Goal: Transaction & Acquisition: Purchase product/service

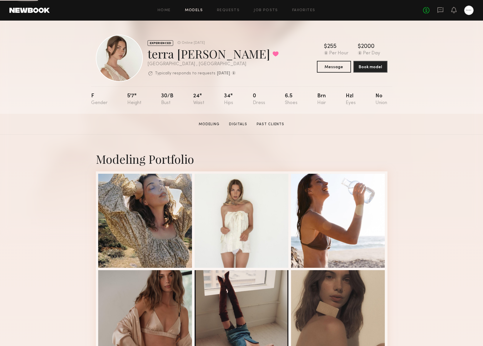
click at [203, 10] on link "Models" at bounding box center [194, 11] width 18 height 4
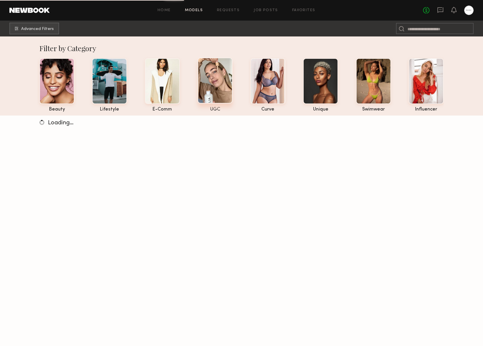
click at [209, 83] on div at bounding box center [215, 81] width 35 height 46
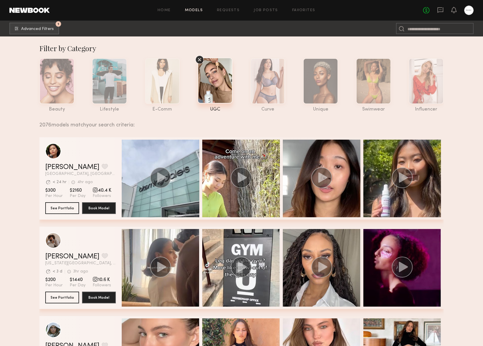
click at [203, 58] on icon at bounding box center [199, 59] width 9 height 9
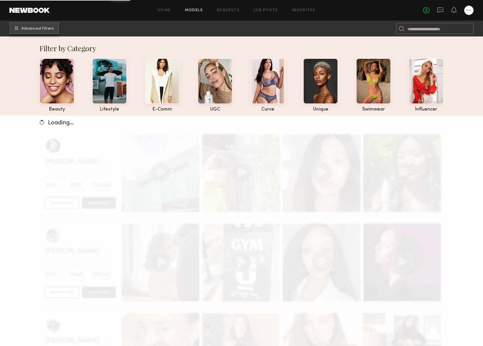
click at [23, 27] on span "Advanced Filters" at bounding box center [37, 29] width 33 height 4
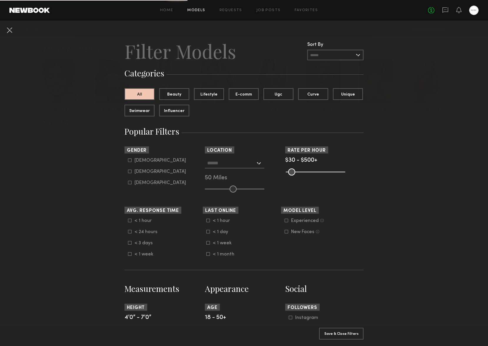
click at [128, 170] on icon at bounding box center [129, 171] width 3 height 3
type input "**"
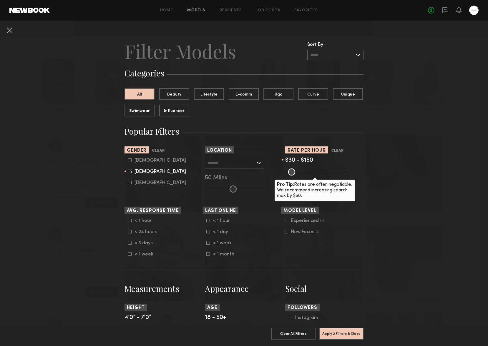
drag, startPoint x: 340, startPoint y: 172, endPoint x: 300, endPoint y: 171, distance: 40.3
type input "***"
click at [300, 171] on input "range" at bounding box center [315, 172] width 59 height 7
click at [247, 162] on input "text" at bounding box center [231, 163] width 48 height 10
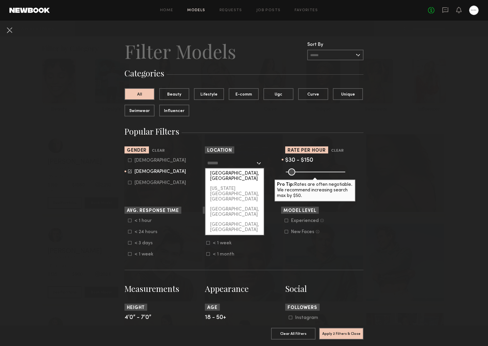
click at [245, 174] on div "[GEOGRAPHIC_DATA], [GEOGRAPHIC_DATA]" at bounding box center [234, 176] width 58 height 15
type input "**********"
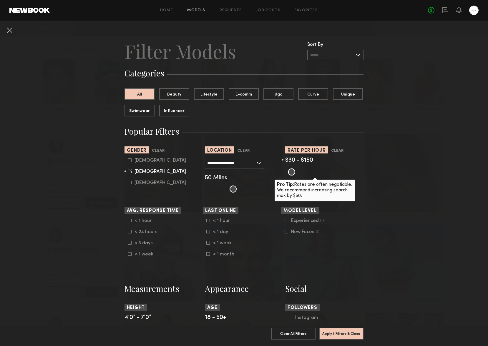
click at [74, 215] on nb-browse-filters "**********" at bounding box center [244, 343] width 488 height 645
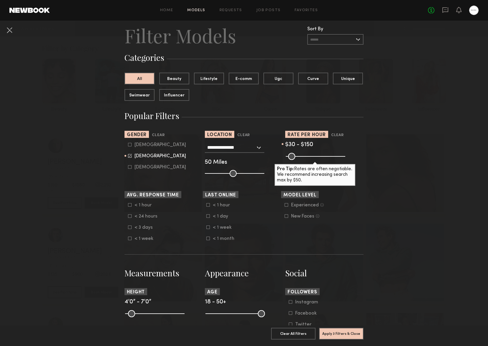
scroll to position [51, 0]
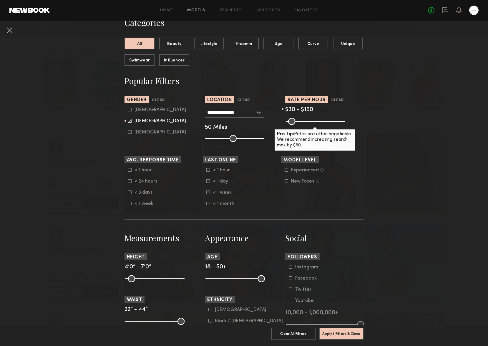
click at [129, 170] on label "< 1 hour" at bounding box center [142, 170] width 29 height 4
click at [129, 170] on icon at bounding box center [130, 170] width 4 height 4
drag, startPoint x: 100, startPoint y: 249, endPoint x: 128, endPoint y: 269, distance: 34.4
click at [100, 249] on nb-browse-filters "**********" at bounding box center [244, 292] width 488 height 645
drag, startPoint x: 179, startPoint y: 281, endPoint x: 156, endPoint y: 281, distance: 23.8
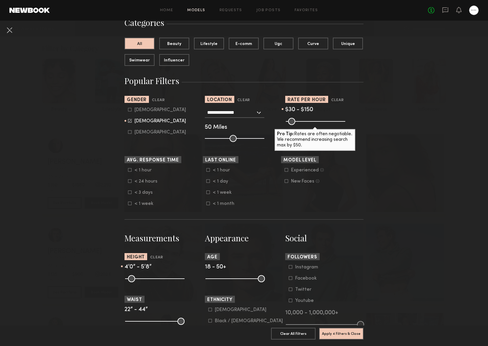
type input "**"
click at [156, 281] on input "range" at bounding box center [154, 278] width 59 height 7
drag, startPoint x: 126, startPoint y: 280, endPoint x: 146, endPoint y: 280, distance: 20.6
type input "**"
click at [146, 280] on input "range" at bounding box center [154, 278] width 59 height 7
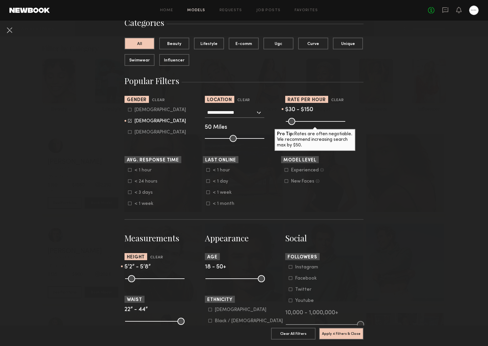
click at [159, 279] on common-range-minmax at bounding box center [153, 278] width 59 height 7
type input "**"
click at [158, 278] on input "range" at bounding box center [154, 278] width 59 height 7
type input "**"
click at [146, 280] on input "range" at bounding box center [154, 278] width 59 height 7
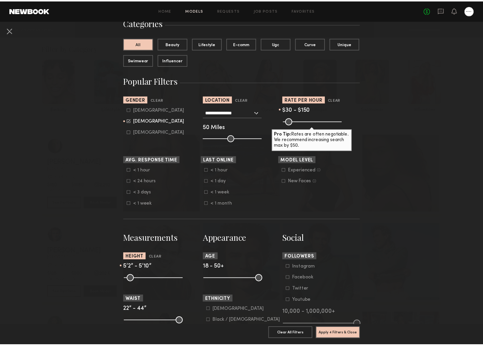
scroll to position [155, 0]
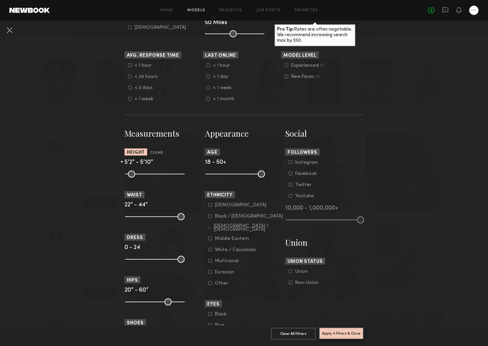
click at [339, 331] on button "Apply 4 Filters & Close" at bounding box center [341, 334] width 44 height 12
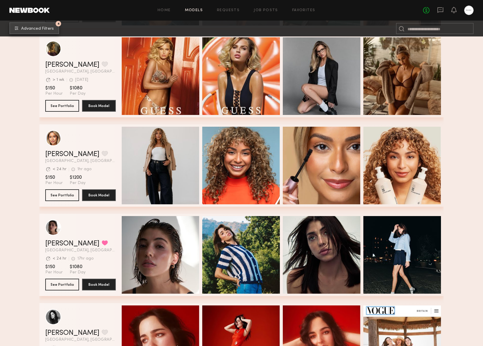
scroll to position [372, 0]
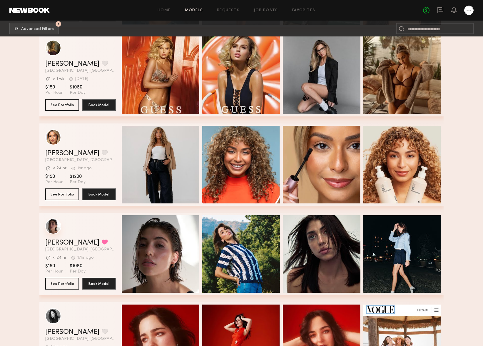
click at [56, 228] on div "grid" at bounding box center [53, 227] width 16 height 16
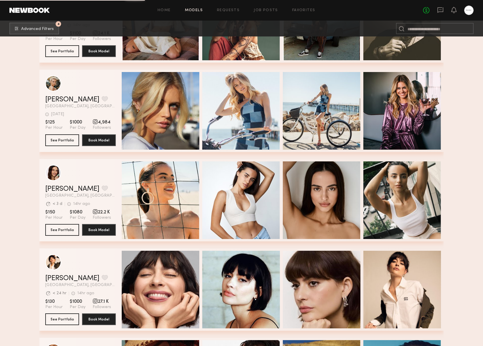
scroll to position [879, 0]
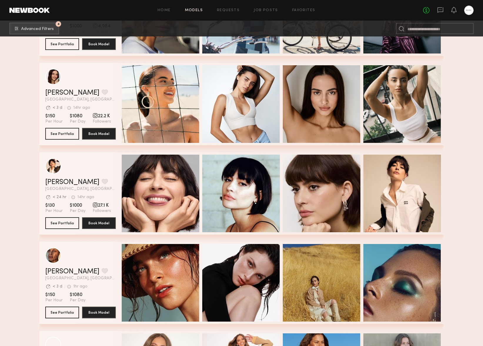
click at [459, 213] on section "Filter by Category beauty lifestyle e-comm UGC curve unique swimwear influencer…" at bounding box center [241, 281] width 483 height 2248
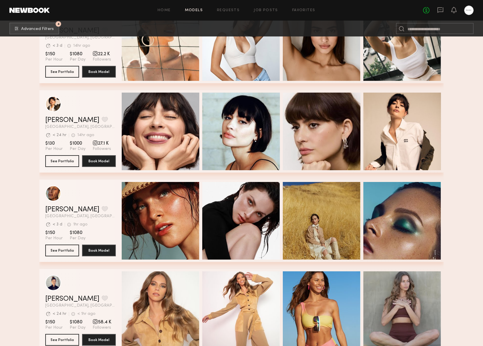
scroll to position [944, 0]
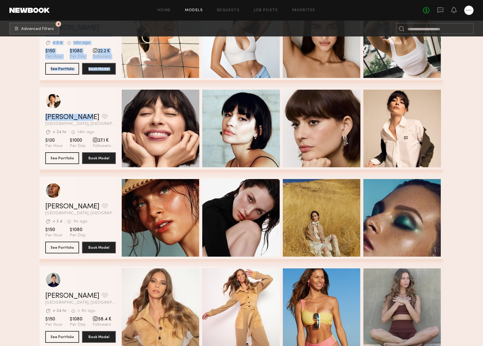
drag, startPoint x: 40, startPoint y: 117, endPoint x: 82, endPoint y: 117, distance: 41.2
click at [82, 117] on section "Filter by Category beauty lifestyle e-comm UGC curve unique swimwear influencer…" at bounding box center [241, 216] width 483 height 2248
click at [9, 118] on section "Filter by Category beauty lifestyle e-comm UGC curve unique swimwear influencer…" at bounding box center [241, 216] width 483 height 2248
drag, startPoint x: 43, startPoint y: 116, endPoint x: 80, endPoint y: 118, distance: 37.5
click at [80, 118] on div "Gabriela B. Favorite Los Angeles, CA Avg. request response time < 24 hr 14hr ag…" at bounding box center [241, 128] width 405 height 82
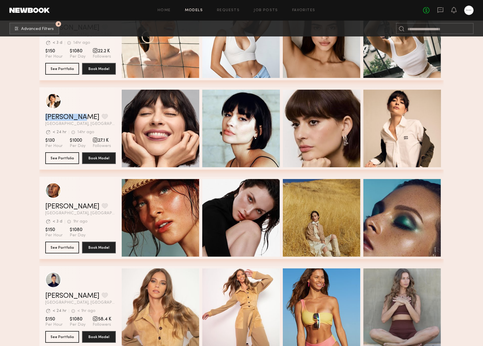
copy link "Gabriela B"
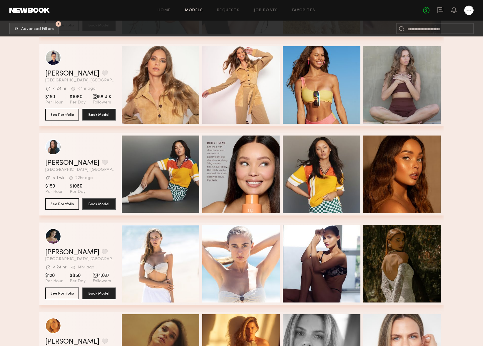
scroll to position [1170, 0]
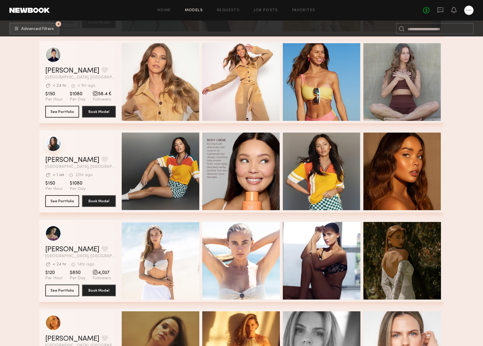
click at [49, 142] on div "grid" at bounding box center [53, 144] width 16 height 16
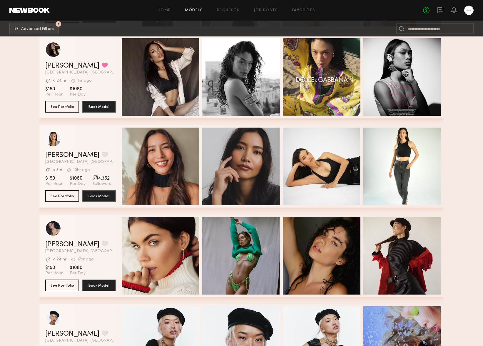
scroll to position [2123, 0]
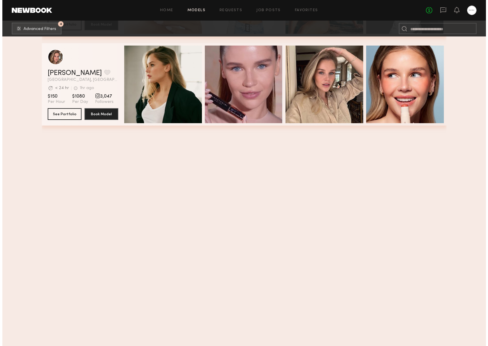
scroll to position [64, 0]
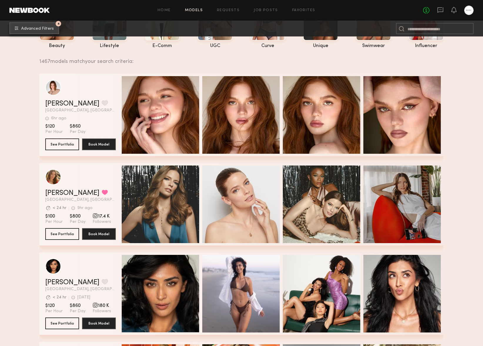
click at [36, 29] on span "Advanced Filters" at bounding box center [37, 29] width 33 height 4
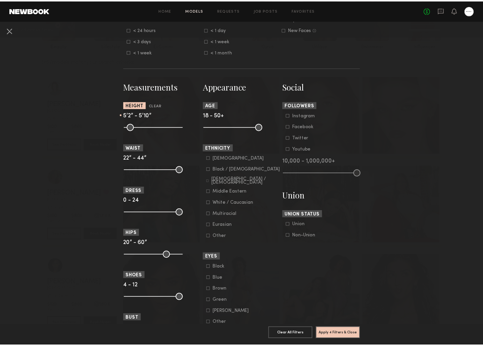
scroll to position [205, 0]
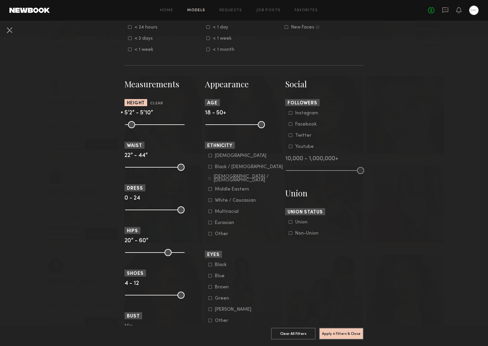
drag, startPoint x: 209, startPoint y: 190, endPoint x: 205, endPoint y: 173, distance: 18.0
click at [209, 190] on label "Middle Eastern" at bounding box center [228, 189] width 41 height 4
drag, startPoint x: 212, startPoint y: 178, endPoint x: 214, endPoint y: 166, distance: 11.7
click at [212, 177] on label "Hispanic / Latino" at bounding box center [245, 179] width 75 height 4
click at [215, 165] on div "Black / African American" at bounding box center [249, 167] width 68 height 4
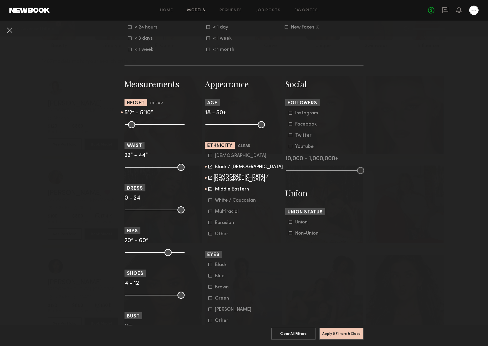
click at [215, 154] on div "Asian" at bounding box center [240, 156] width 51 height 4
click at [228, 215] on form "Asian Black / African American Hispanic / Latino Middle Eastern White / Caucasi…" at bounding box center [245, 195] width 75 height 84
click at [231, 213] on div "Multiracial" at bounding box center [227, 212] width 24 height 4
click at [346, 328] on button "Apply 5 Filters & Close" at bounding box center [341, 334] width 44 height 12
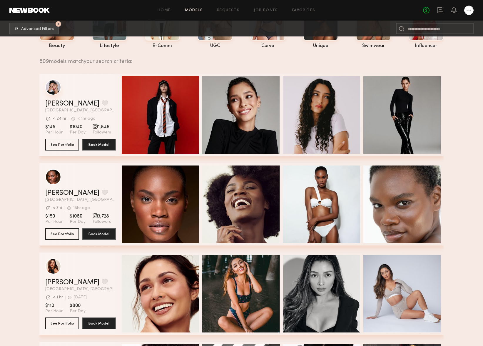
click at [51, 87] on div "grid" at bounding box center [53, 87] width 16 height 16
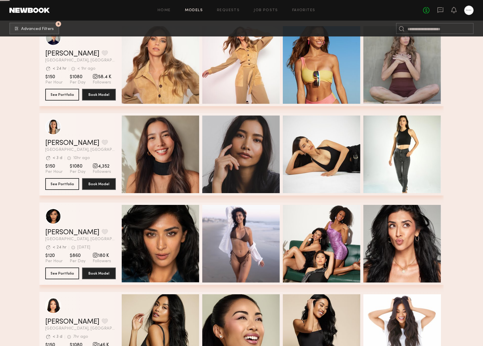
scroll to position [662, 0]
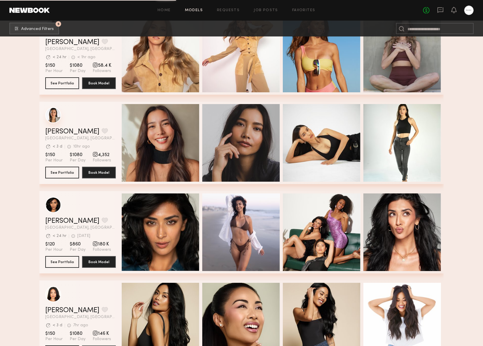
click at [53, 116] on div "grid" at bounding box center [53, 115] width 16 height 16
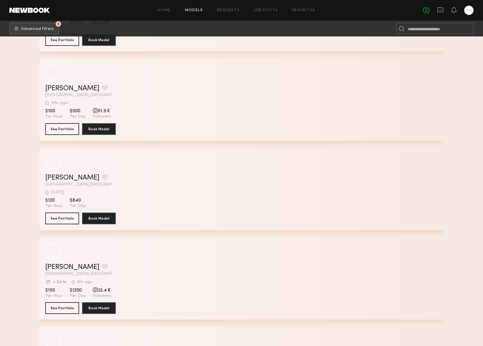
scroll to position [2206, 0]
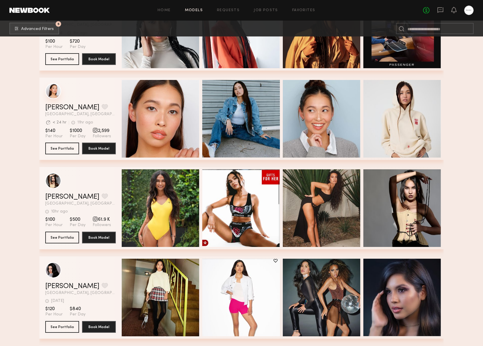
click at [49, 94] on div "grid" at bounding box center [53, 91] width 16 height 16
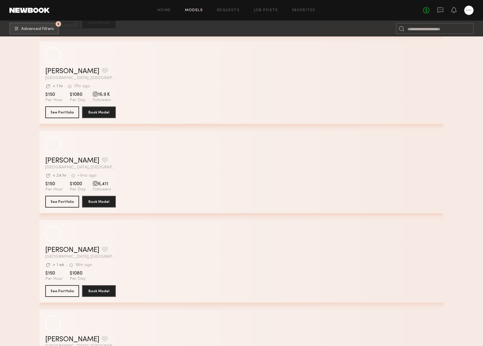
scroll to position [3673, 0]
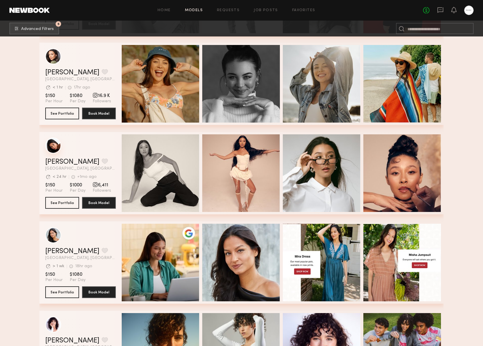
click at [51, 148] on div "grid" at bounding box center [53, 146] width 16 height 16
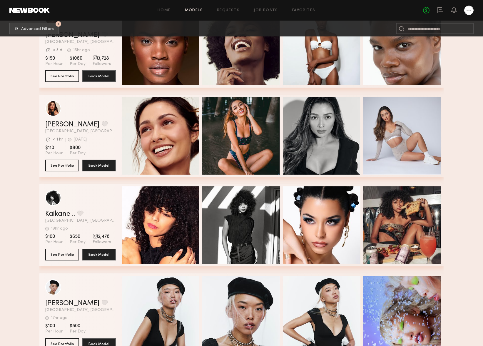
scroll to position [0, 0]
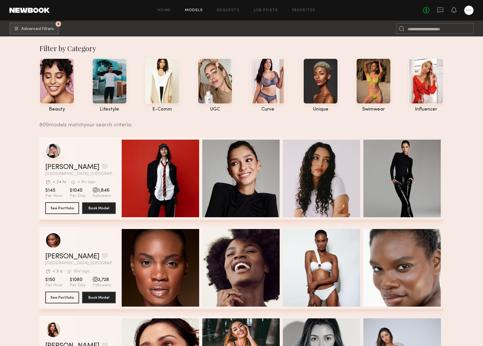
click at [57, 155] on div "grid" at bounding box center [53, 151] width 16 height 16
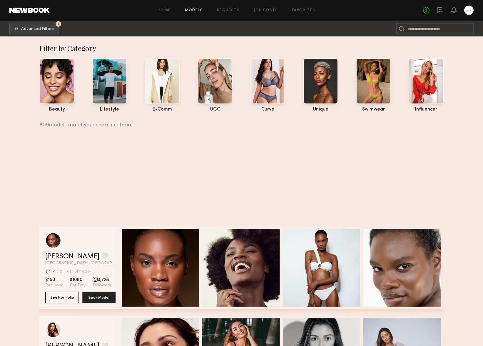
scroll to position [353, 0]
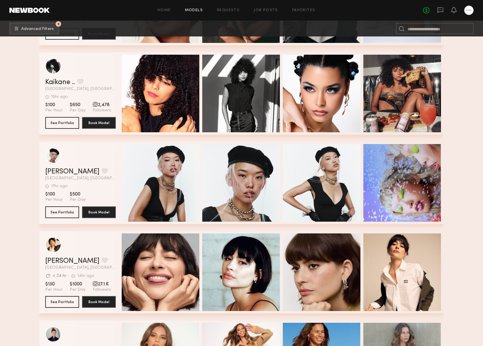
click at [67, 262] on link "Gabriela B." at bounding box center [72, 261] width 54 height 7
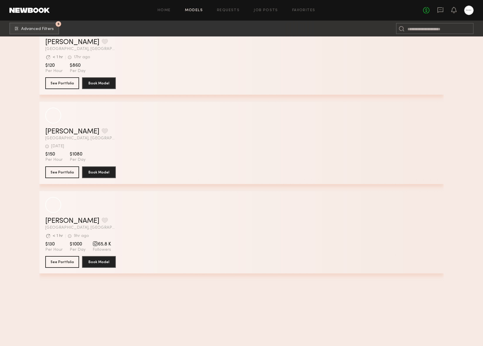
scroll to position [8345, 0]
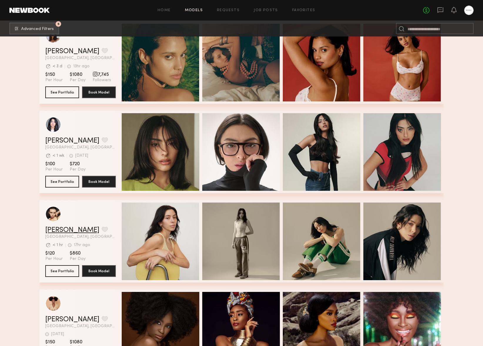
click at [59, 229] on link "[PERSON_NAME]" at bounding box center [72, 230] width 54 height 7
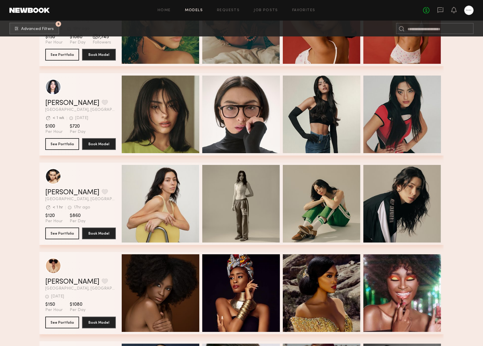
scroll to position [8364, 0]
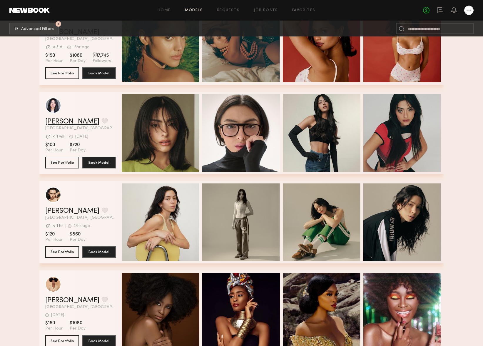
click at [54, 121] on link "[PERSON_NAME]" at bounding box center [72, 121] width 54 height 7
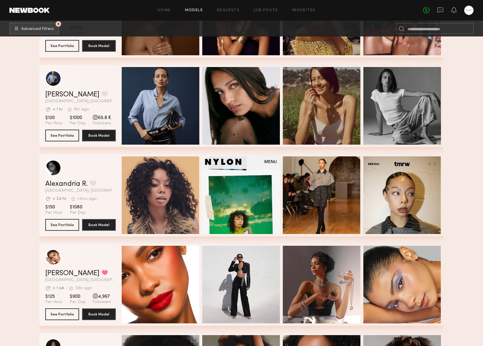
scroll to position [8671, 0]
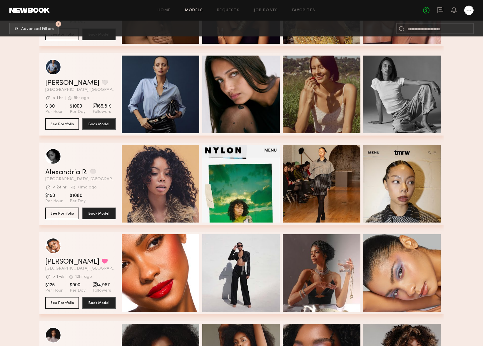
click at [58, 84] on link "[PERSON_NAME]" at bounding box center [72, 83] width 54 height 7
click at [96, 107] on div "grid" at bounding box center [95, 105] width 5 height 5
click at [95, 107] on div "grid" at bounding box center [95, 105] width 5 height 5
click at [94, 106] on div "grid" at bounding box center [95, 105] width 5 height 5
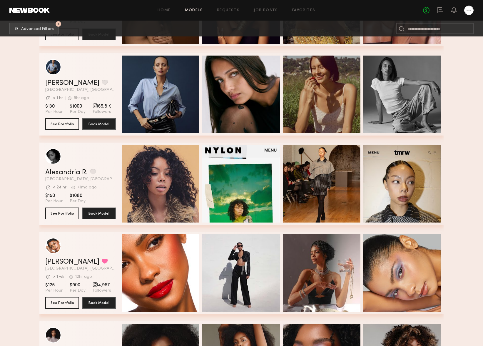
click at [94, 107] on div "grid" at bounding box center [95, 105] width 5 height 5
click at [51, 65] on div "grid" at bounding box center [53, 67] width 16 height 16
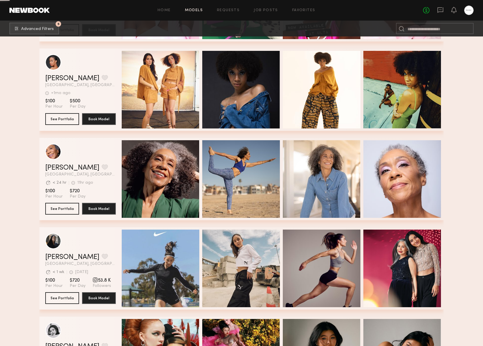
scroll to position [15906, 0]
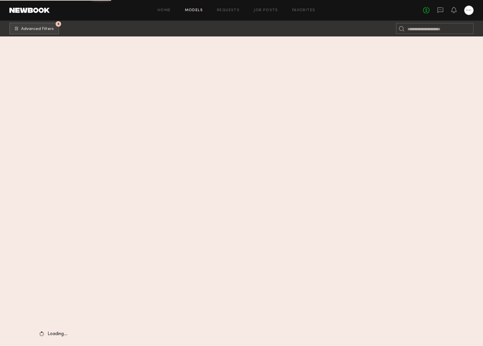
scroll to position [0, 0]
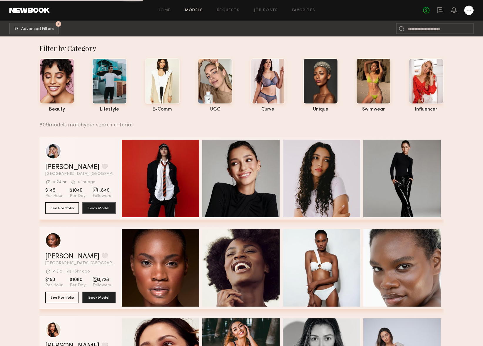
drag, startPoint x: 43, startPoint y: 166, endPoint x: 73, endPoint y: 169, distance: 30.4
click at [73, 169] on div "Anisa N. Favorite Los Angeles, CA Avg. request response time < 24 hr < 1hr ago …" at bounding box center [241, 178] width 405 height 82
copy div "Anisa N. Favorite"
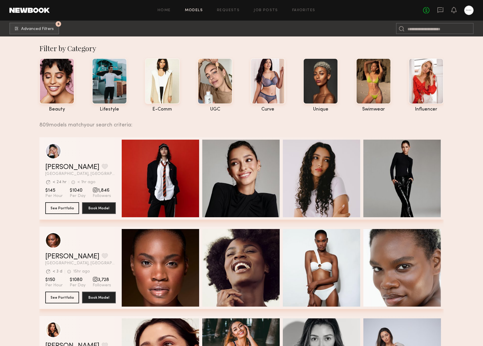
click at [94, 188] on div "grid" at bounding box center [95, 189] width 5 height 5
click at [53, 162] on header "Anisa N. Favorite Los Angeles, CA Avg. request response time < 24 hr < 1hr ago …" at bounding box center [80, 159] width 71 height 33
click at [53, 169] on link "[PERSON_NAME]" at bounding box center [72, 167] width 54 height 7
click at [38, 26] on button "5 Advanced Filters" at bounding box center [34, 28] width 50 height 12
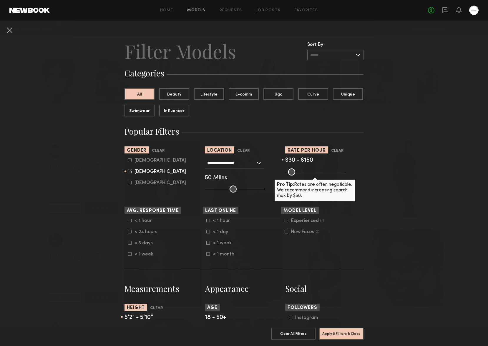
click at [281, 235] on section "Model Level Experienced Talent we’ve deemed to have ample paid, professional mo…" at bounding box center [320, 232] width 78 height 50
click at [285, 233] on icon at bounding box center [286, 231] width 3 height 3
click at [345, 332] on button "Apply 6 Filters & Close" at bounding box center [341, 334] width 44 height 12
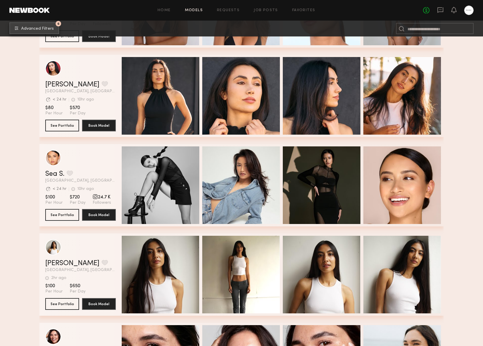
scroll to position [441, 0]
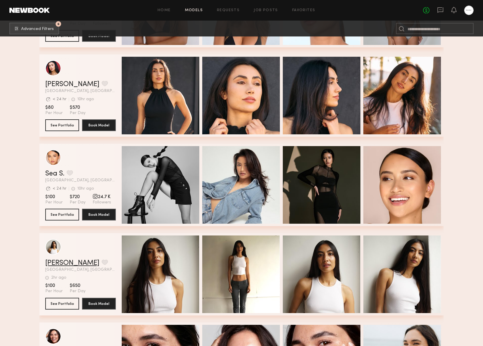
click at [57, 262] on link "Alexis R." at bounding box center [72, 263] width 54 height 7
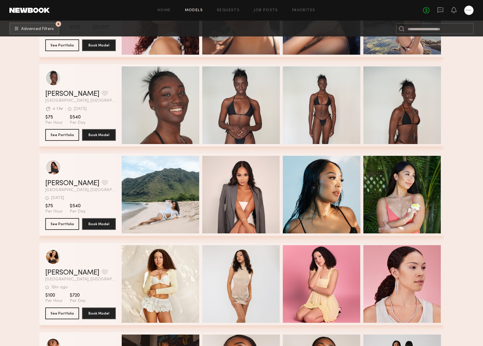
scroll to position [8668, 0]
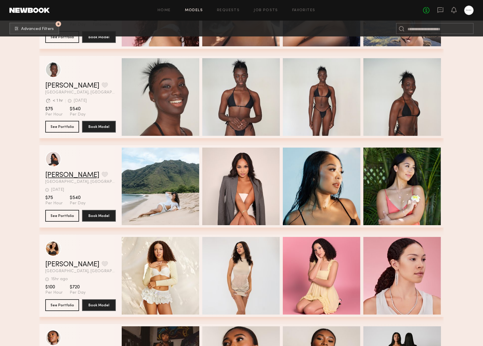
click at [54, 176] on link "Lea C." at bounding box center [72, 175] width 54 height 7
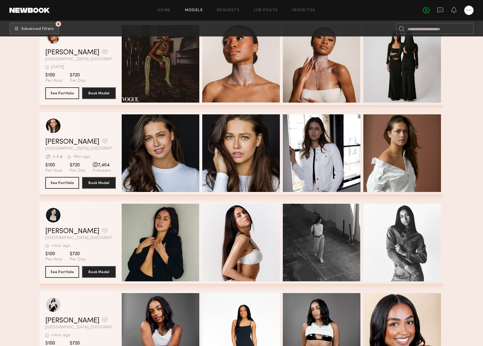
scroll to position [9053, 0]
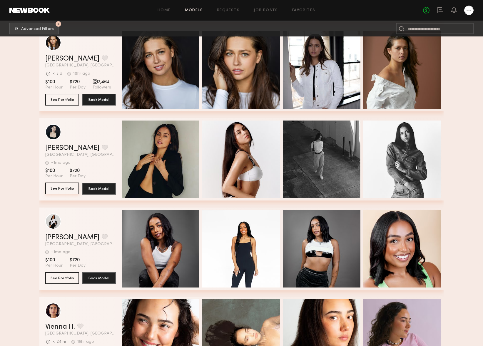
click at [64, 189] on button "See Portfolio" at bounding box center [62, 189] width 34 height 12
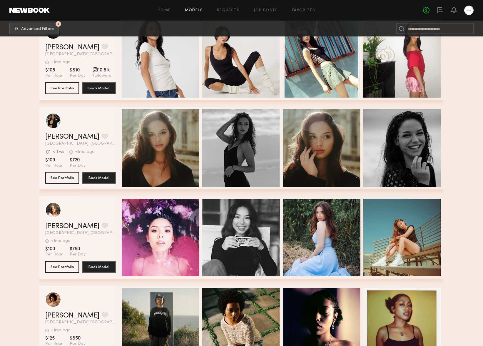
scroll to position [10651, 0]
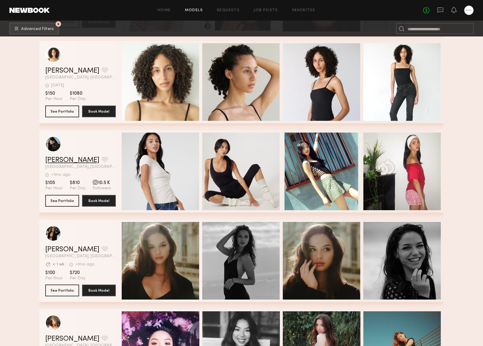
click at [54, 157] on link "Karina A." at bounding box center [72, 160] width 54 height 7
drag, startPoint x: 480, startPoint y: 94, endPoint x: 485, endPoint y: 90, distance: 6.3
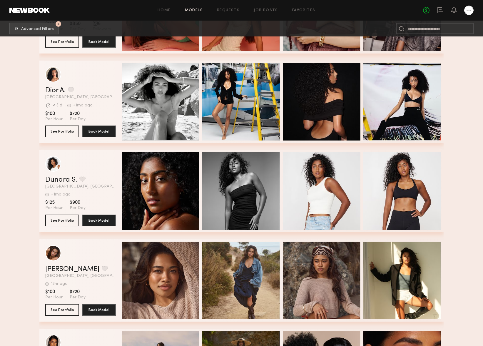
scroll to position [9313, 0]
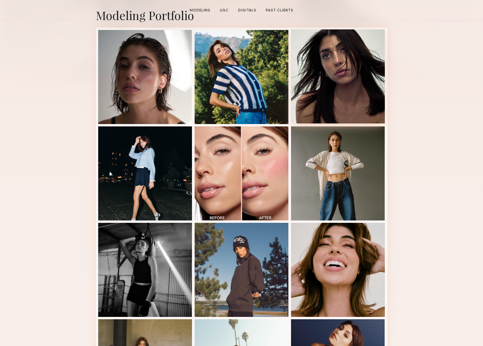
scroll to position [287, 0]
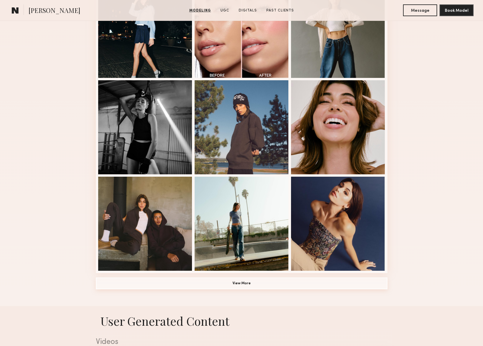
click at [238, 287] on button "View More" at bounding box center [242, 284] width 292 height 12
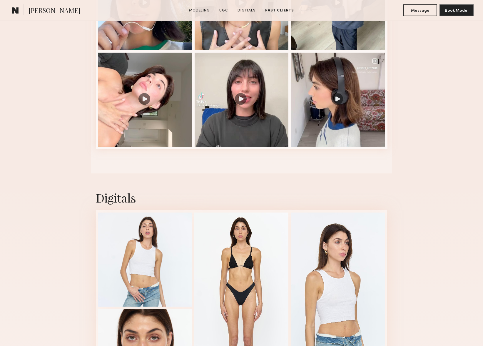
scroll to position [1464, 0]
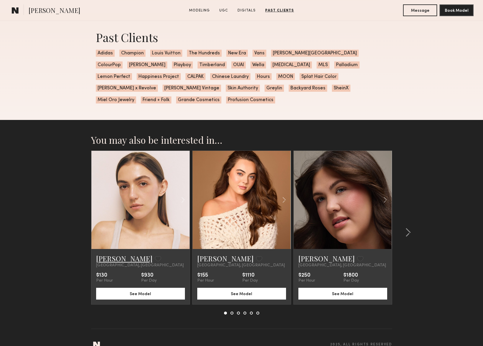
click at [106, 254] on link "Diana Z." at bounding box center [124, 258] width 56 height 9
click at [436, 148] on section "You may also be interested in… Diana Z. Favorite Los Angeles, CA $130 Per Hour …" at bounding box center [241, 239] width 483 height 238
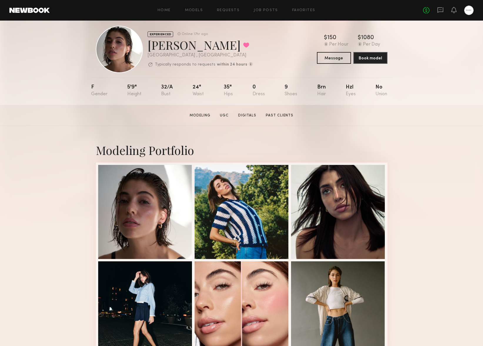
scroll to position [0, 0]
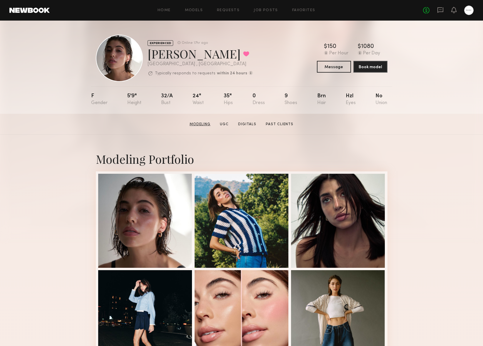
click at [201, 122] on link "Modeling" at bounding box center [200, 124] width 26 height 5
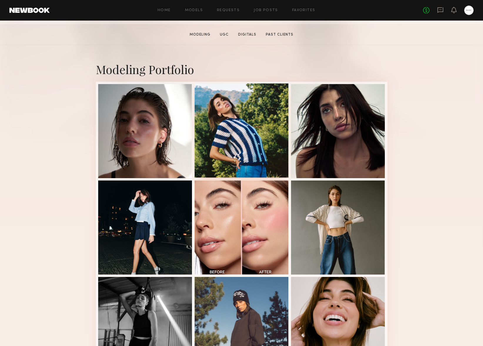
scroll to position [99, 0]
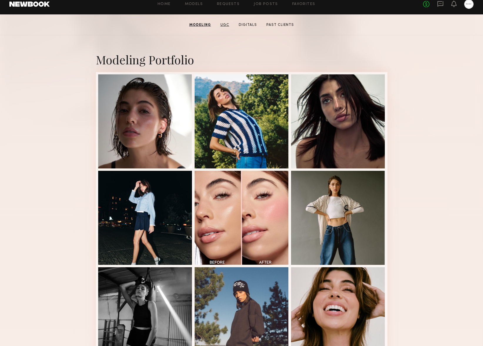
click at [228, 24] on link "UGC" at bounding box center [225, 24] width 14 height 5
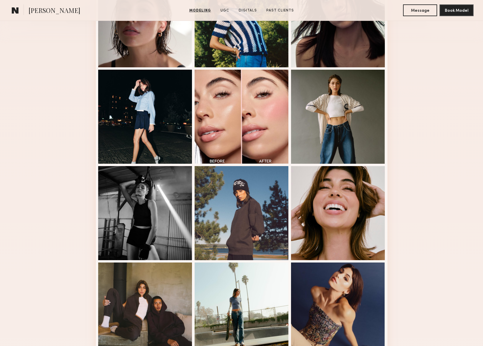
scroll to position [172, 0]
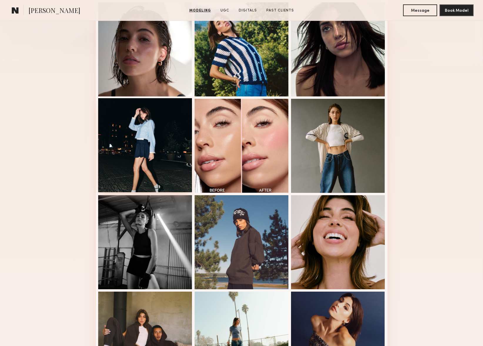
click at [132, 142] on div at bounding box center [145, 145] width 94 height 94
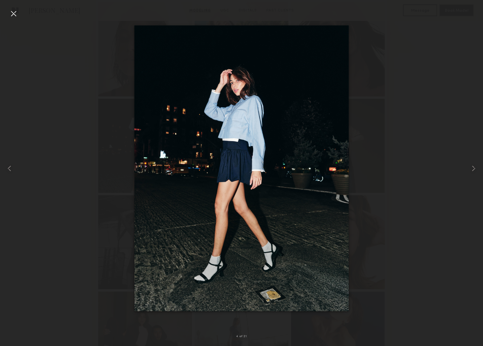
click at [18, 13] on div at bounding box center [13, 13] width 9 height 9
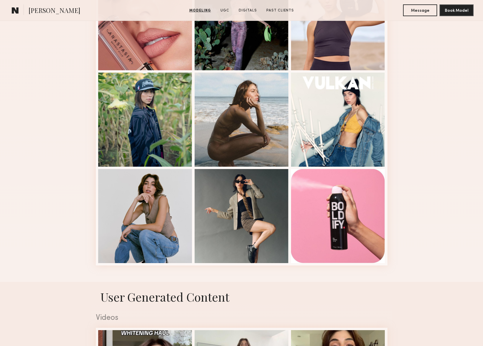
scroll to position [656, 0]
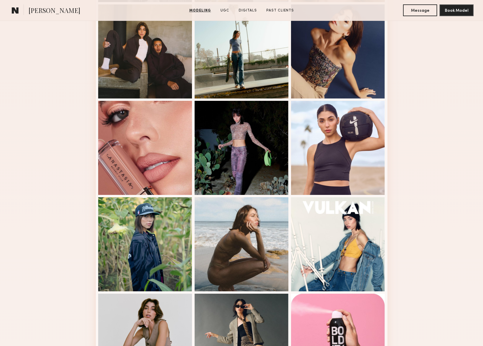
drag, startPoint x: 434, startPoint y: 138, endPoint x: 439, endPoint y: 146, distance: 9.5
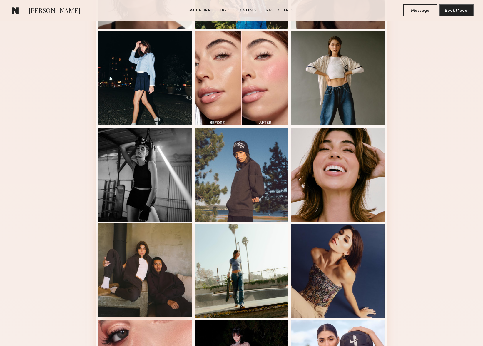
scroll to position [240, 0]
click at [154, 278] on div at bounding box center [145, 270] width 94 height 94
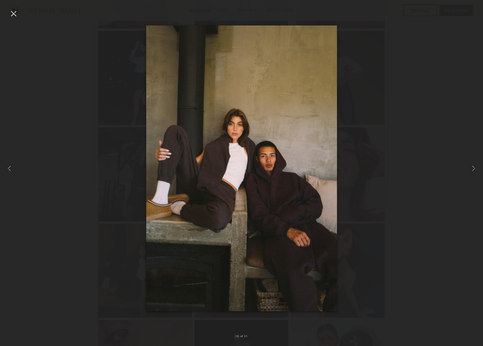
click at [12, 11] on div at bounding box center [13, 13] width 9 height 9
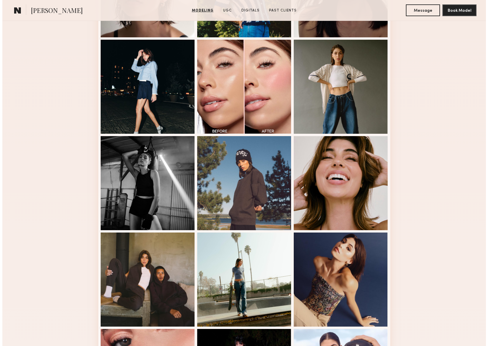
scroll to position [0, 0]
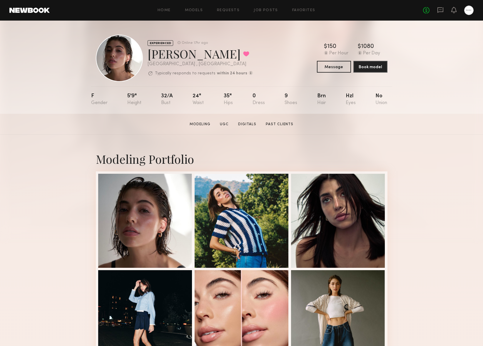
click at [463, 50] on div "EXPERIENCED Online 17hr ago Kelsey H. Favorited Los Angeles , CA Typically resp…" at bounding box center [241, 67] width 483 height 93
click at [417, 47] on div "EXPERIENCED Online 17hr ago Kelsey H. Favorited Los Angeles , CA Typically resp…" at bounding box center [241, 67] width 483 height 93
click at [467, 59] on div "EXPERIENCED Online 17hr ago Kelsey H. Favorited Los Angeles , CA Typically resp…" at bounding box center [241, 67] width 483 height 93
click at [341, 68] on button "Message" at bounding box center [334, 67] width 34 height 12
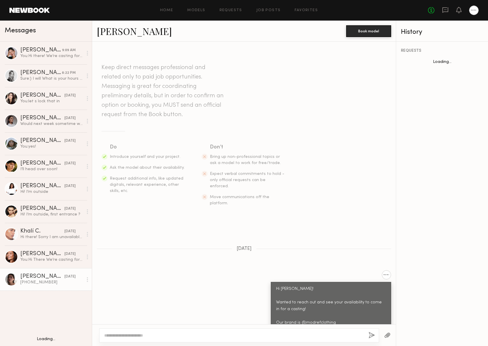
scroll to position [382, 0]
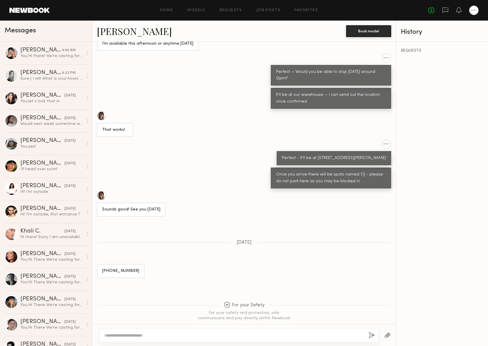
click at [167, 331] on div at bounding box center [239, 336] width 280 height 14
click at [169, 337] on textarea at bounding box center [234, 336] width 260 height 6
click at [251, 341] on div at bounding box center [239, 336] width 280 height 14
click at [255, 332] on div at bounding box center [239, 336] width 280 height 14
click at [254, 329] on div at bounding box center [239, 336] width 280 height 14
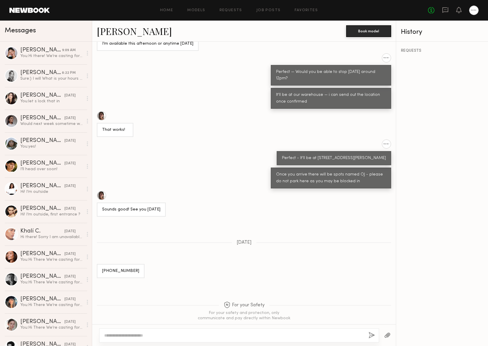
click at [250, 338] on textarea at bounding box center [234, 336] width 260 height 6
click at [250, 337] on textarea at bounding box center [234, 336] width 260 height 6
paste textarea "**********"
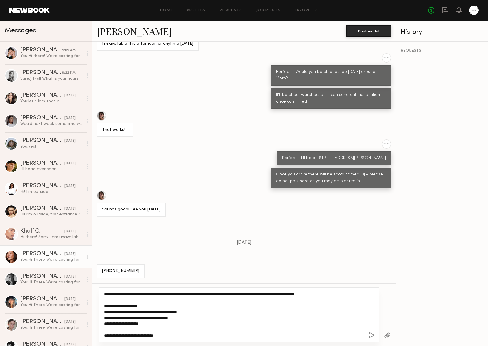
scroll to position [0, 0]
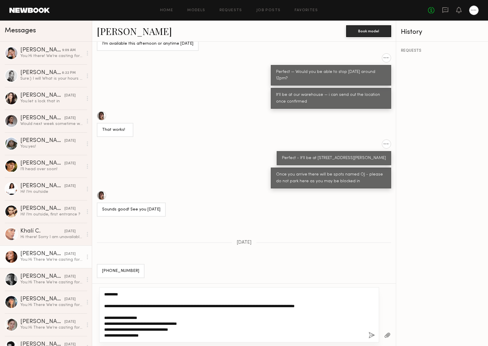
drag, startPoint x: 250, startPoint y: 337, endPoint x: 66, endPoint y: 267, distance: 196.4
click at [66, 267] on div "Messages Anisa N. 9:09 AM You: Hi there! We’re casting for an upcoming shoot (e…" at bounding box center [244, 184] width 488 height 326
click at [239, 330] on textarea "**********" at bounding box center [234, 315] width 260 height 47
type textarea "**********"
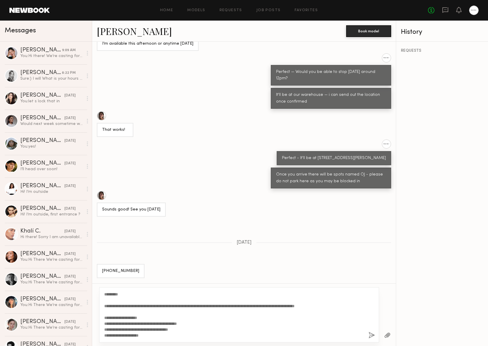
click at [124, 31] on link "Kelsey H." at bounding box center [134, 31] width 75 height 13
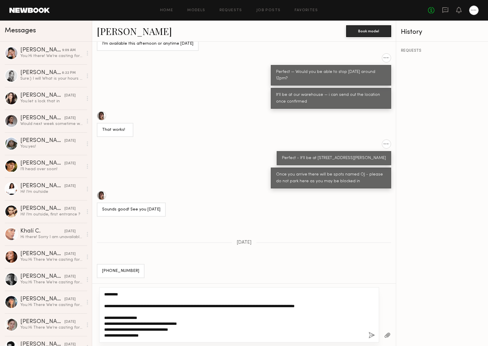
click at [214, 329] on textarea "**********" at bounding box center [234, 315] width 260 height 47
drag, startPoint x: 246, startPoint y: 320, endPoint x: 339, endPoint y: 321, distance: 93.0
click at [318, 320] on textarea "**********" at bounding box center [234, 315] width 260 height 47
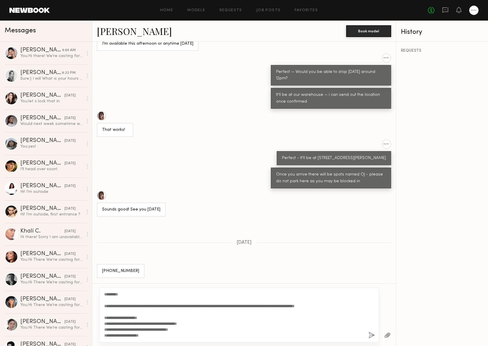
click at [371, 335] on button "button" at bounding box center [371, 335] width 6 height 7
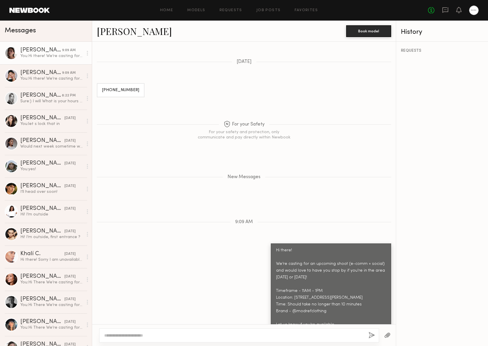
scroll to position [600, 0]
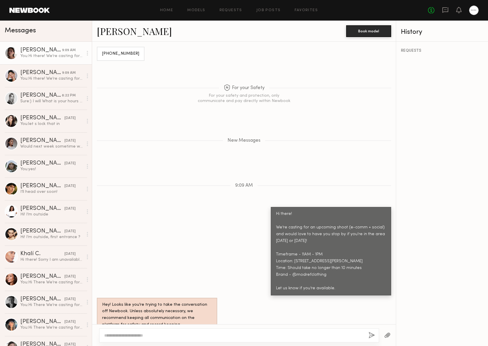
click at [115, 34] on link "Kelsey H." at bounding box center [134, 31] width 75 height 13
click at [124, 139] on div "New Messages" at bounding box center [244, 139] width 304 height 45
click at [423, 90] on div "REQUESTS" at bounding box center [442, 194] width 92 height 305
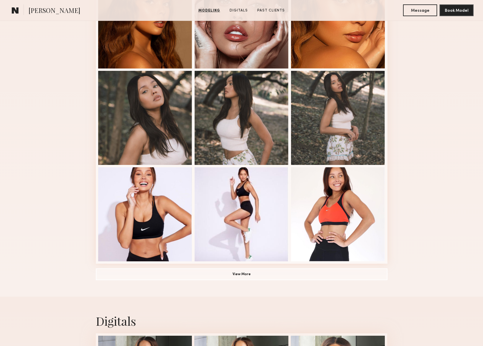
scroll to position [442, 0]
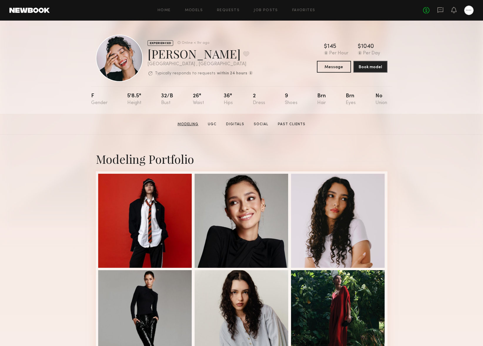
click at [189, 123] on link "Modeling" at bounding box center [188, 124] width 26 height 5
click at [332, 66] on button "Message" at bounding box center [334, 67] width 34 height 12
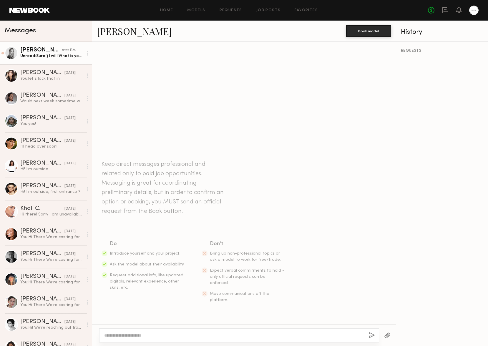
click at [52, 56] on div "Unread: Sure:) I will What is your hours for tomorrow when I can stop by:)?" at bounding box center [51, 56] width 63 height 6
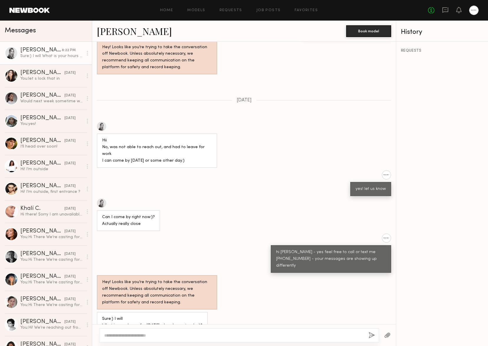
scroll to position [233, 0]
click at [216, 178] on div "yes! let us know" at bounding box center [244, 184] width 304 height 26
click at [265, 171] on div "yes! let us know" at bounding box center [244, 184] width 304 height 26
click at [257, 171] on div "yes! let us know" at bounding box center [244, 184] width 304 height 26
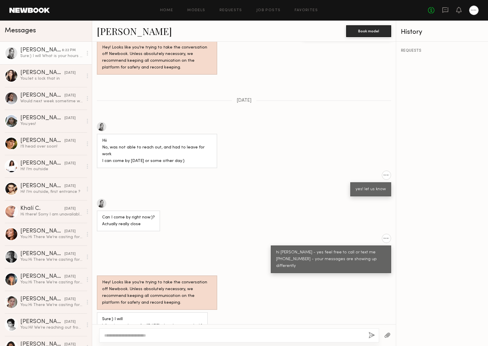
click at [259, 147] on div "Hii No, was not able to reach out, and had to leave for work I can come by toda…" at bounding box center [244, 145] width 304 height 46
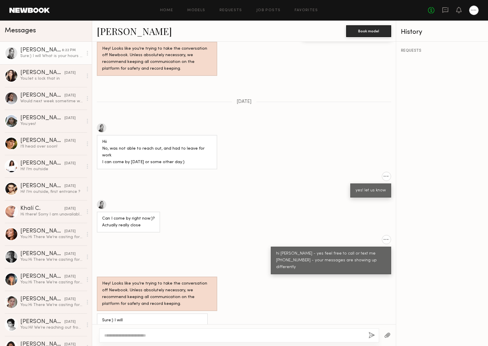
drag, startPoint x: 309, startPoint y: 160, endPoint x: 310, endPoint y: 164, distance: 3.6
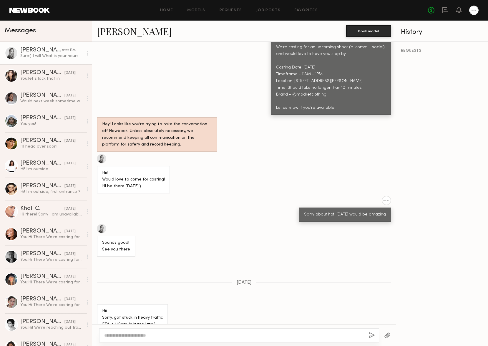
scroll to position [154, 0]
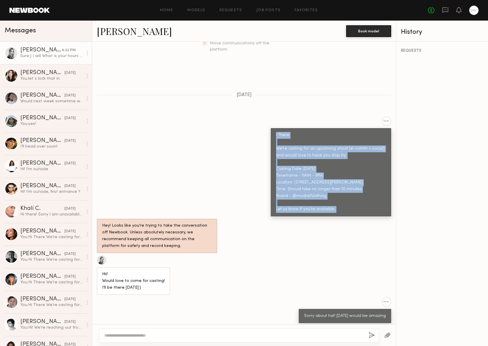
drag, startPoint x: 270, startPoint y: 122, endPoint x: 354, endPoint y: 206, distance: 118.8
click at [354, 206] on div "Keep direct messages professional and related only to paid job opportunities. M…" at bounding box center [244, 183] width 304 height 283
copy div "i There We’re casting for an upcoming shoot (e-comm + social) and would love to…"
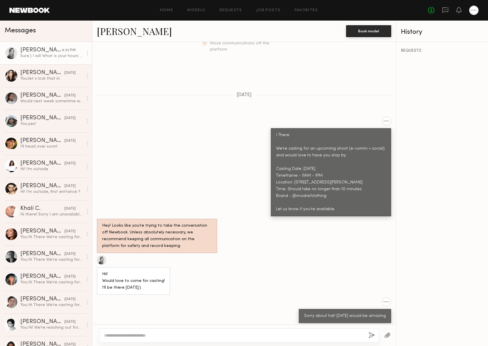
click at [313, 256] on div "Hii! Would love to come for casting! I’ll be there on Monday:)" at bounding box center [244, 275] width 304 height 39
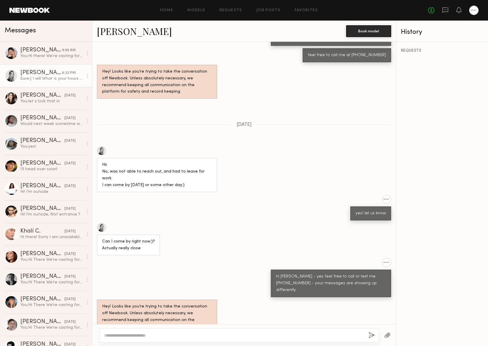
scroll to position [611, 0]
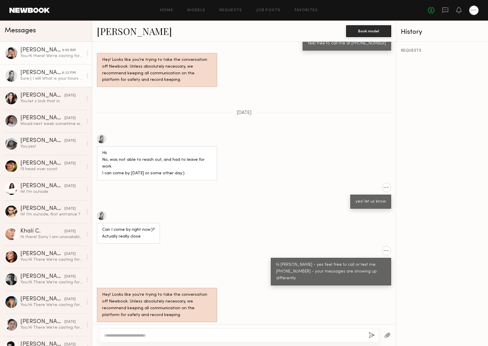
click at [52, 60] on link "Anisa N. 9:09 AM You: Hi there! We’re casting for an upcoming shoot (e-comm + s…" at bounding box center [46, 53] width 92 height 23
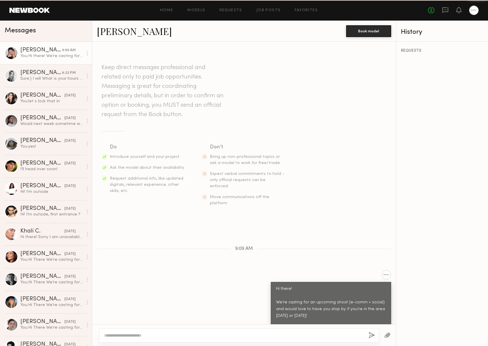
scroll to position [38, 0]
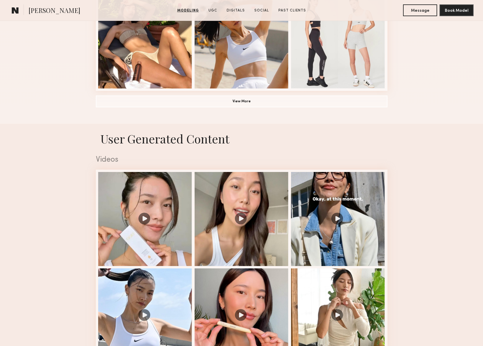
scroll to position [580, 0]
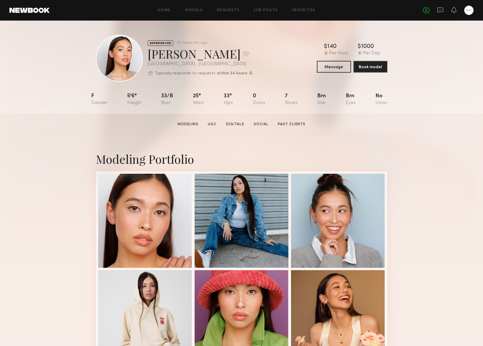
click at [448, 133] on section "[PERSON_NAME] Modeling UGC Digitals Social Past Clients Message Book Model" at bounding box center [241, 124] width 483 height 21
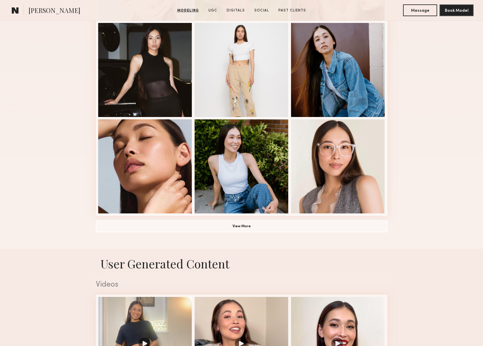
scroll to position [628, 0]
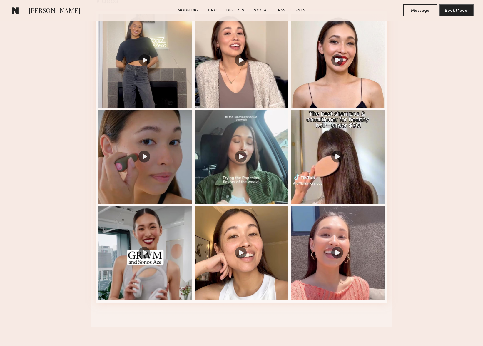
click at [436, 141] on nb-model-profile-ugc-container "User Generated Content Videos 1 of 9" at bounding box center [241, 146] width 483 height 362
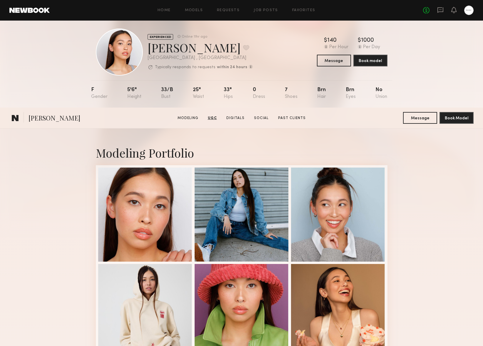
scroll to position [0, 0]
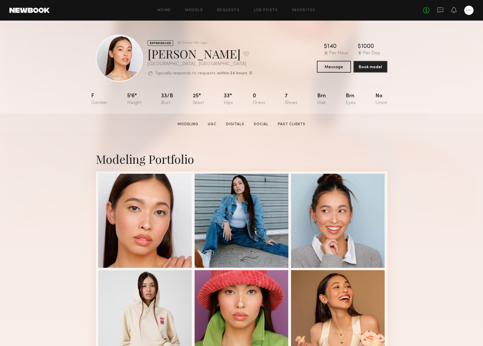
drag, startPoint x: 438, startPoint y: 146, endPoint x: 423, endPoint y: 51, distance: 95.3
click at [254, 122] on link "Social" at bounding box center [261, 124] width 19 height 5
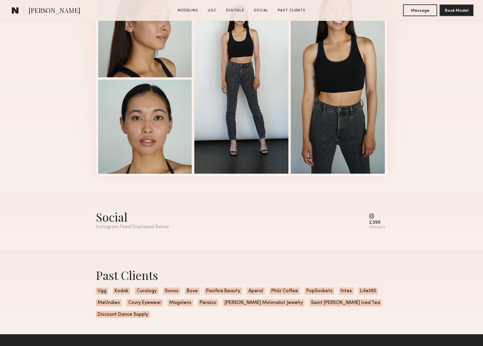
scroll to position [1168, 0]
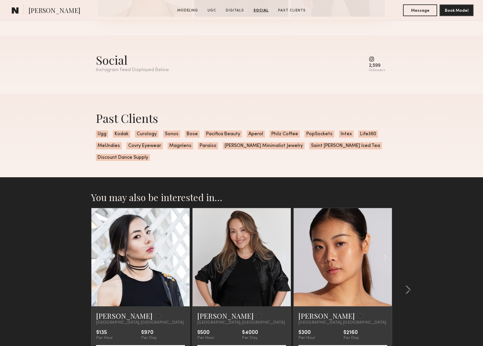
click at [371, 58] on common-icon at bounding box center [377, 58] width 16 height 5
click at [373, 62] on div "2,599 followers" at bounding box center [377, 64] width 16 height 16
click at [112, 69] on div "Instagram Feed Displayed Below" at bounding box center [132, 70] width 73 height 5
drag, startPoint x: 109, startPoint y: 59, endPoint x: 180, endPoint y: 55, distance: 70.7
click at [109, 59] on div "Social" at bounding box center [132, 60] width 73 height 16
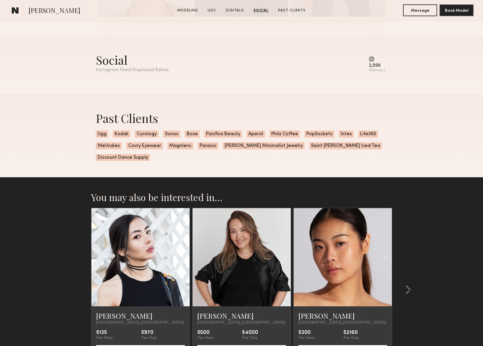
click at [373, 57] on common-icon at bounding box center [377, 58] width 16 height 5
click at [383, 73] on div "Social Instagram Feed Displayed Below 2,599 followers" at bounding box center [242, 65] width 292 height 58
drag, startPoint x: 378, startPoint y: 71, endPoint x: 374, endPoint y: 66, distance: 6.5
click at [377, 70] on div "followers" at bounding box center [377, 70] width 16 height 4
click at [373, 64] on div "2,599" at bounding box center [377, 66] width 16 height 4
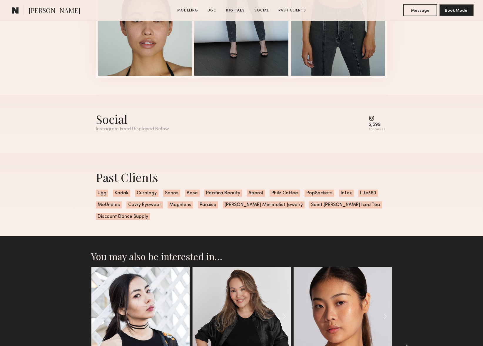
scroll to position [1238, 0]
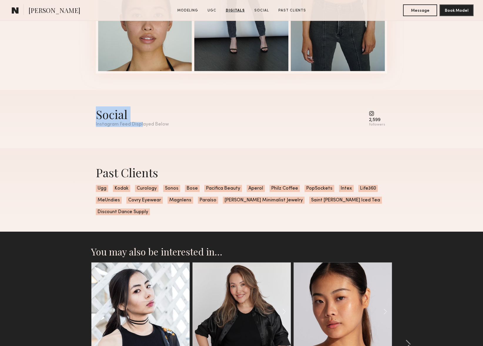
drag, startPoint x: 142, startPoint y: 123, endPoint x: 93, endPoint y: 122, distance: 48.6
click at [95, 121] on nb-model-profile-social "Social Instagram Feed Displayed Below 2,599 followers" at bounding box center [241, 119] width 301 height 58
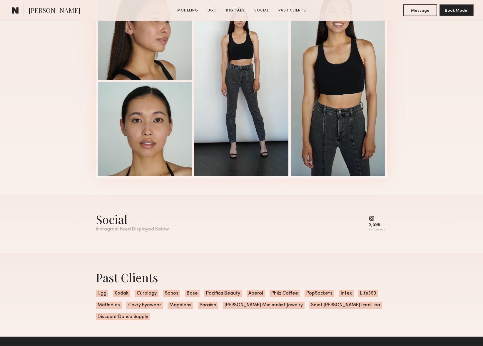
click at [441, 188] on div "Digitals 1 of 4" at bounding box center [241, 70] width 483 height 249
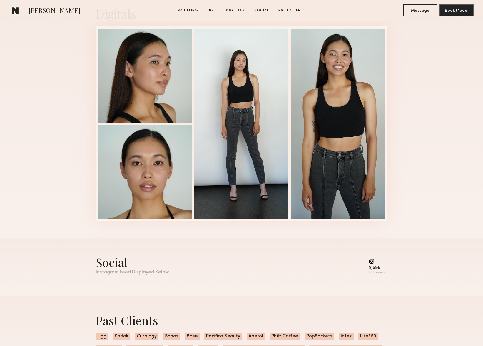
scroll to position [902, 0]
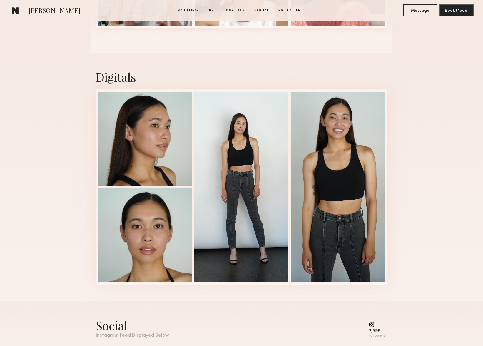
click at [437, 191] on div "Digitals 1 of 4" at bounding box center [241, 177] width 483 height 249
click at [416, 82] on div "Digitals 1 of 4" at bounding box center [241, 177] width 483 height 249
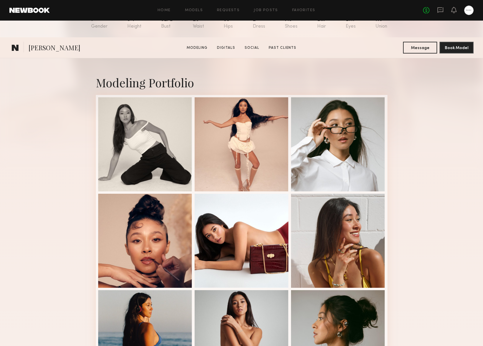
scroll to position [284, 0]
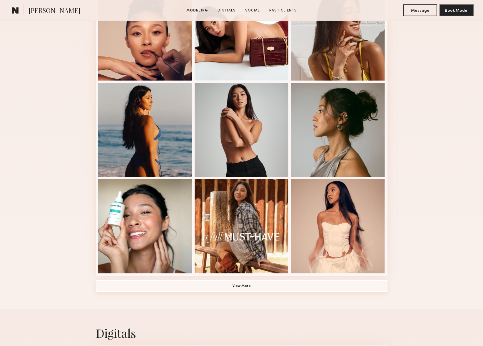
click at [255, 290] on button "View More" at bounding box center [242, 286] width 292 height 12
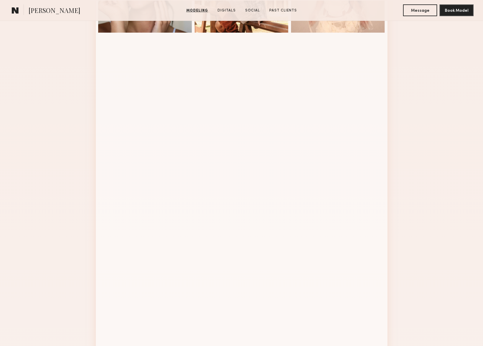
scroll to position [576, 0]
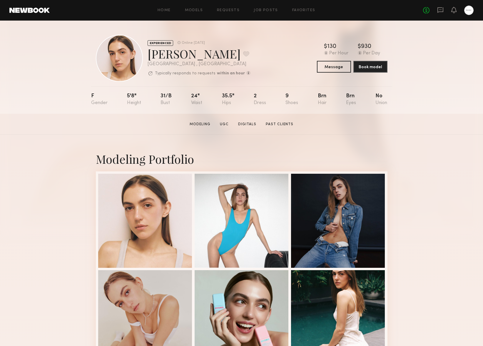
click at [445, 124] on section "[PERSON_NAME] Modeling UGC Digitals Past Clients Message Book Model" at bounding box center [241, 124] width 483 height 21
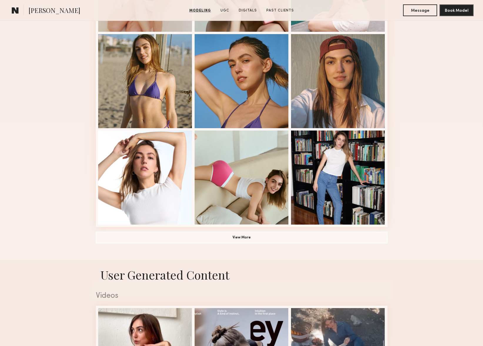
scroll to position [466, 0]
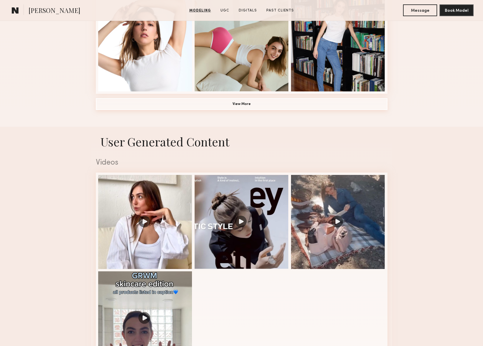
click at [265, 109] on button "View More" at bounding box center [242, 104] width 292 height 12
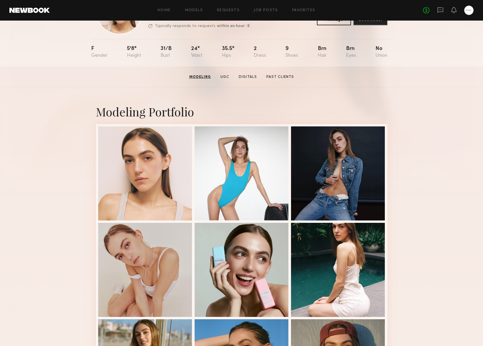
scroll to position [0, 0]
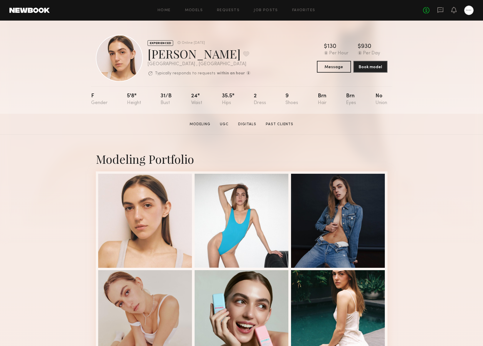
click at [450, 127] on section "[PERSON_NAME] Modeling UGC Digitals Past Clients Message Book Model" at bounding box center [241, 124] width 483 height 21
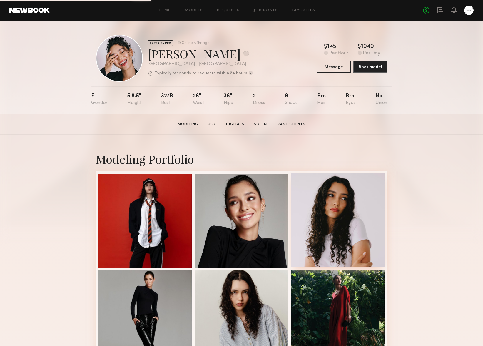
click at [336, 220] on div at bounding box center [338, 220] width 94 height 94
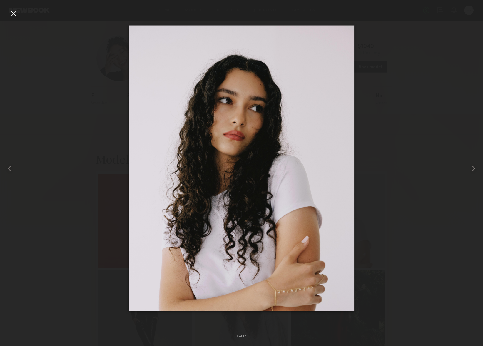
click at [53, 84] on div at bounding box center [241, 168] width 483 height 318
click at [13, 11] on div at bounding box center [13, 13] width 9 height 9
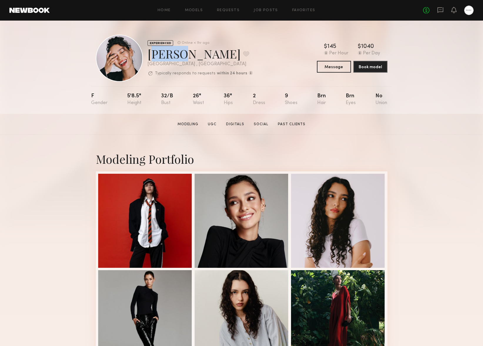
drag, startPoint x: 178, startPoint y: 55, endPoint x: 147, endPoint y: 54, distance: 31.2
click at [147, 54] on div "EXPERIENCED Online < 1hr ago [PERSON_NAME] Favorite [GEOGRAPHIC_DATA] , [GEOGRA…" at bounding box center [174, 58] width 157 height 47
copy div "[PERSON_NAME]"
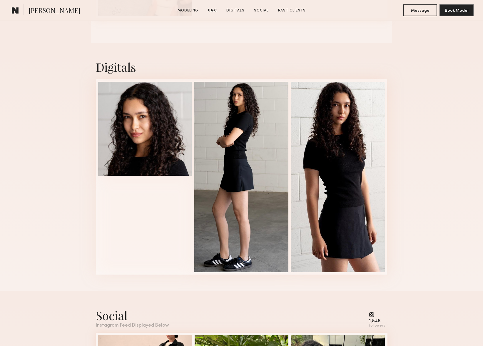
scroll to position [963, 0]
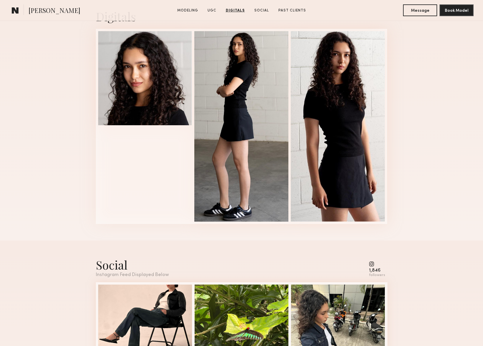
click at [372, 262] on common-icon at bounding box center [377, 264] width 16 height 5
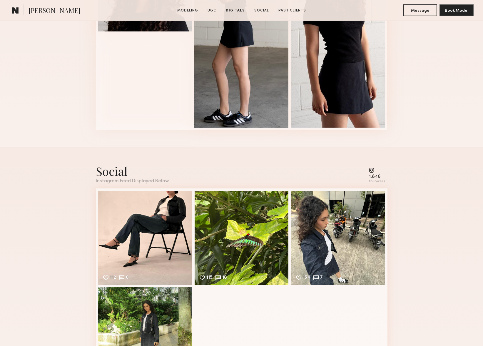
scroll to position [1153, 0]
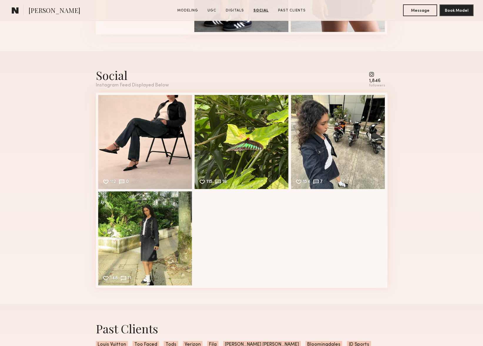
click at [413, 244] on div "Social Instagram Feed Displayed Below 1,846 followers 112 0 Likes & comments di…" at bounding box center [241, 178] width 483 height 254
click at [345, 172] on div "154 7 Likes & comments displayed to show model’s engagement" at bounding box center [338, 141] width 94 height 94
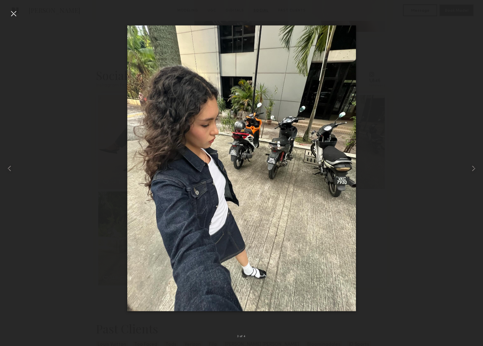
click at [101, 124] on div at bounding box center [241, 168] width 483 height 318
click at [7, 16] on div at bounding box center [9, 168] width 19 height 318
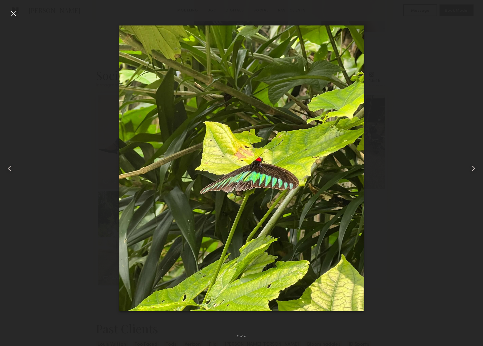
click at [8, 5] on nb-gallery-light "2 of 4" at bounding box center [241, 173] width 483 height 346
click at [9, 11] on div at bounding box center [13, 13] width 9 height 9
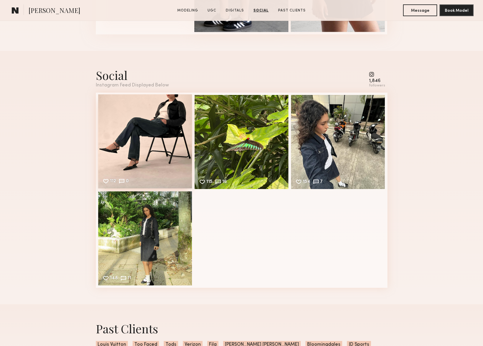
click at [147, 112] on div "112 0 Likes & comments displayed to show model’s engagement" at bounding box center [145, 141] width 94 height 94
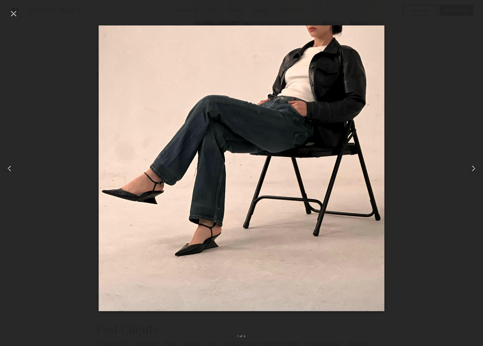
click at [16, 13] on div at bounding box center [13, 13] width 9 height 9
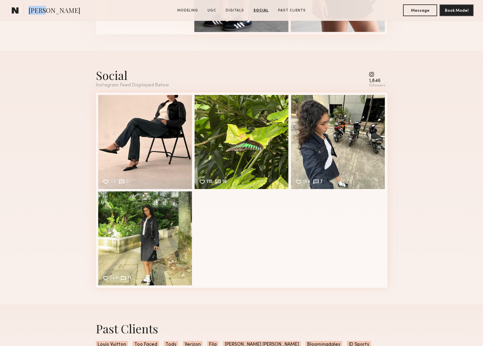
drag, startPoint x: 43, startPoint y: 11, endPoint x: 26, endPoint y: 10, distance: 16.8
click at [26, 10] on section "[PERSON_NAME]" at bounding box center [69, 10] width 121 height 12
copy span "Anisa"
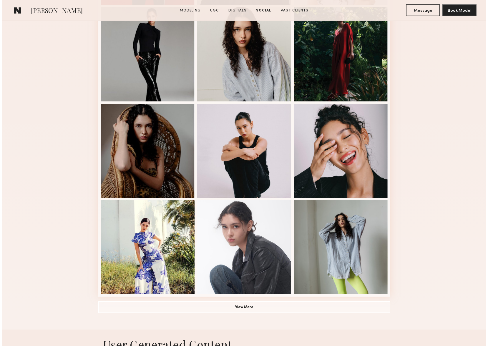
scroll to position [0, 0]
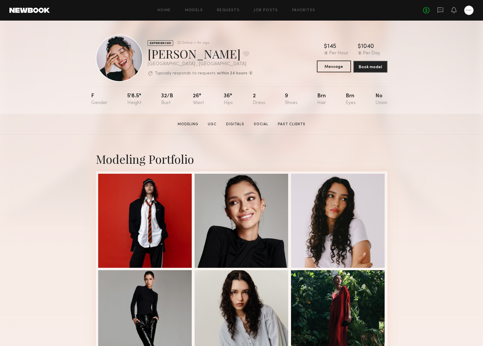
click at [338, 63] on button "Message" at bounding box center [334, 67] width 34 height 12
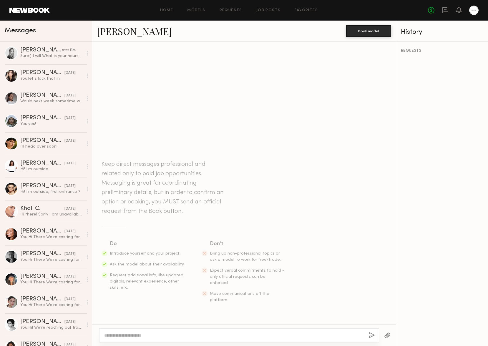
click at [186, 333] on textarea at bounding box center [234, 336] width 260 height 6
click at [184, 338] on textarea at bounding box center [234, 336] width 260 height 6
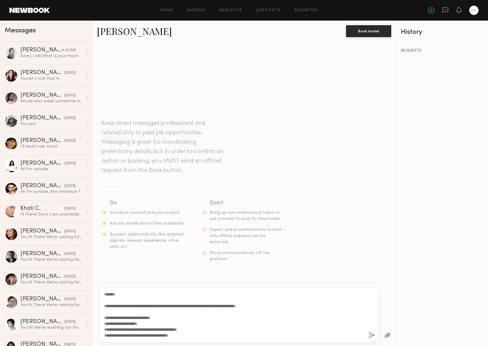
scroll to position [23, 0]
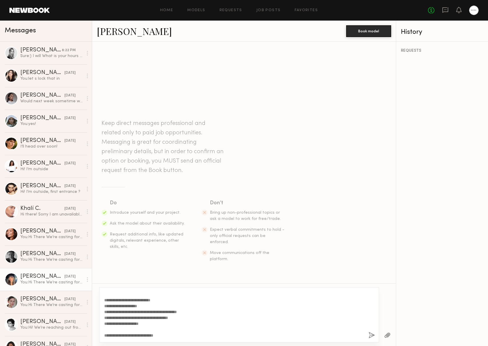
drag, startPoint x: 121, startPoint y: 303, endPoint x: 72, endPoint y: 277, distance: 55.8
click at [70, 277] on div "Messages Veronika M. 8:22 PM Sure:) I will What is your hours for tomorrow when…" at bounding box center [244, 184] width 488 height 326
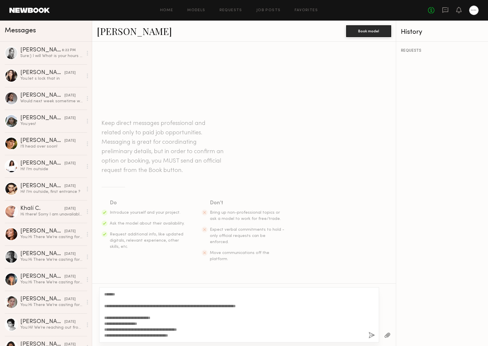
drag, startPoint x: 153, startPoint y: 315, endPoint x: 147, endPoint y: 262, distance: 53.6
click at [147, 262] on div "**********" at bounding box center [244, 194] width 304 height 305
click at [116, 298] on textarea "**********" at bounding box center [234, 315] width 260 height 47
drag, startPoint x: 111, startPoint y: 290, endPoint x: 78, endPoint y: 286, distance: 32.9
click at [75, 285] on div "Messages Veronika M. 8:22 PM Sure:) I will What is your hours for tomorrow when…" at bounding box center [244, 184] width 488 height 326
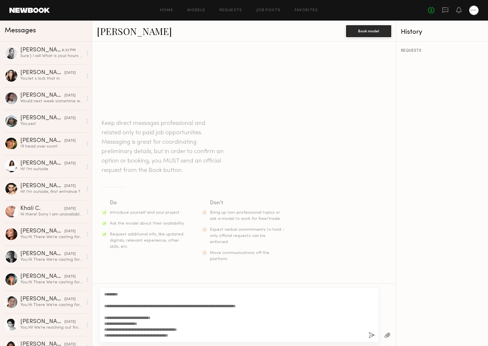
click at [250, 325] on textarea "**********" at bounding box center [234, 315] width 260 height 47
drag, startPoint x: 149, startPoint y: 316, endPoint x: 104, endPoint y: 315, distance: 45.6
click at [104, 315] on div "**********" at bounding box center [239, 314] width 280 height 55
click at [170, 316] on textarea "**********" at bounding box center [234, 315] width 260 height 47
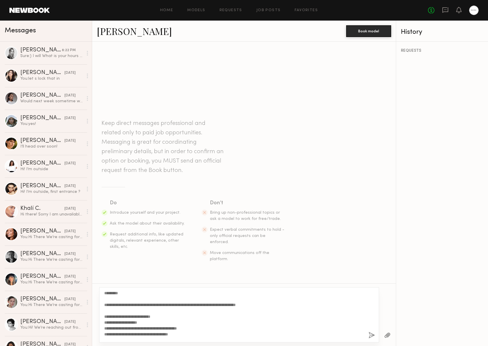
drag, startPoint x: 161, startPoint y: 315, endPoint x: 129, endPoint y: 317, distance: 31.8
click at [129, 317] on textarea "**********" at bounding box center [234, 315] width 260 height 47
click at [191, 315] on textarea "**********" at bounding box center [234, 315] width 260 height 47
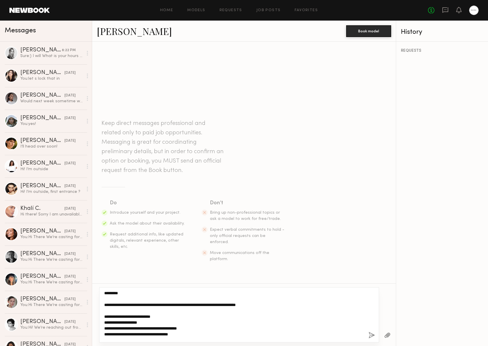
click at [167, 312] on textarea "**********" at bounding box center [234, 315] width 260 height 47
drag, startPoint x: 159, startPoint y: 316, endPoint x: 99, endPoint y: 317, distance: 59.4
click at [99, 317] on div "**********" at bounding box center [239, 314] width 280 height 55
click at [159, 318] on textarea "**********" at bounding box center [234, 315] width 260 height 47
drag, startPoint x: 173, startPoint y: 314, endPoint x: 177, endPoint y: 317, distance: 6.1
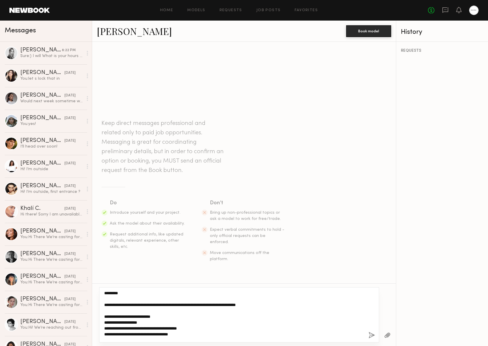
click at [177, 317] on textarea "**********" at bounding box center [234, 315] width 260 height 47
drag, startPoint x: 164, startPoint y: 316, endPoint x: 101, endPoint y: 318, distance: 62.7
click at [101, 318] on div "**********" at bounding box center [239, 314] width 280 height 55
click at [126, 314] on textarea "**********" at bounding box center [234, 315] width 260 height 47
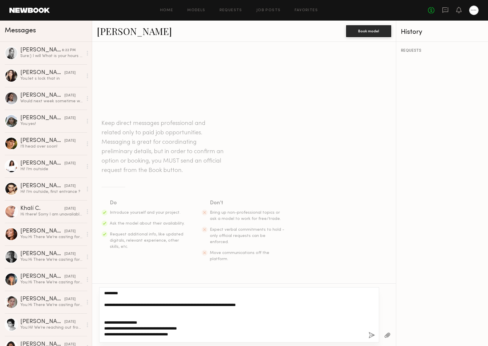
click at [135, 315] on textarea "**********" at bounding box center [234, 315] width 260 height 47
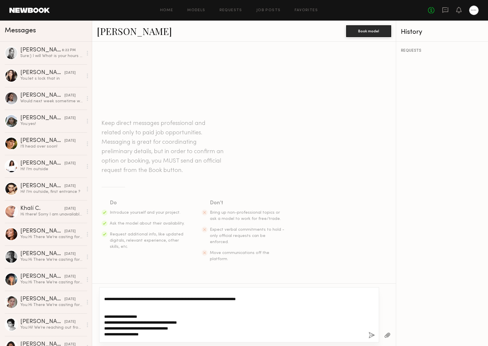
scroll to position [8, 0]
click at [297, 300] on textarea "**********" at bounding box center [234, 315] width 260 height 47
click at [152, 312] on textarea "**********" at bounding box center [234, 315] width 260 height 47
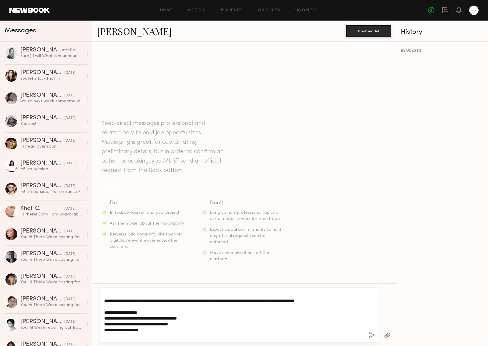
scroll to position [0, 0]
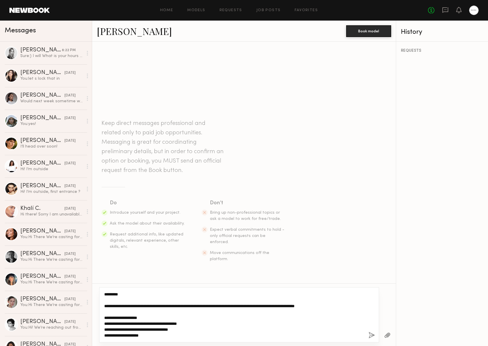
drag, startPoint x: 325, startPoint y: 307, endPoint x: 347, endPoint y: 306, distance: 21.5
click at [347, 306] on textarea "**********" at bounding box center [234, 315] width 260 height 47
click at [270, 322] on textarea "**********" at bounding box center [234, 315] width 260 height 47
click at [181, 318] on textarea "**********" at bounding box center [234, 315] width 260 height 47
click at [311, 319] on textarea "**********" at bounding box center [234, 315] width 260 height 47
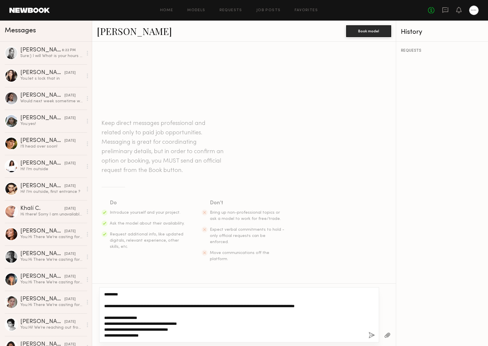
type textarea "**********"
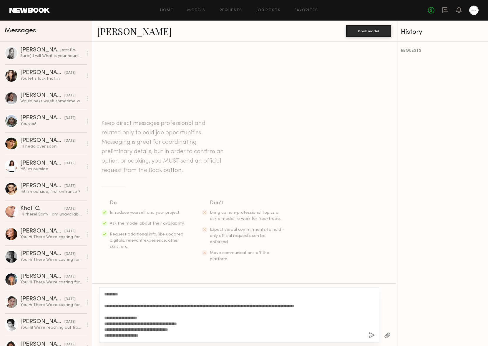
click at [374, 333] on button "button" at bounding box center [371, 335] width 6 height 7
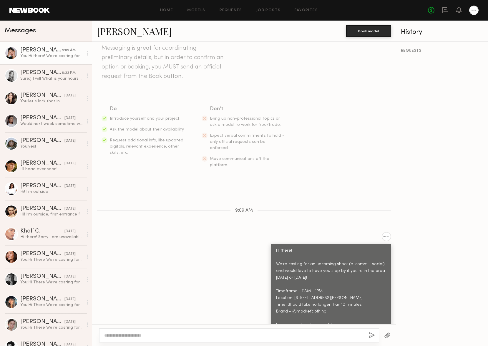
scroll to position [75, 0]
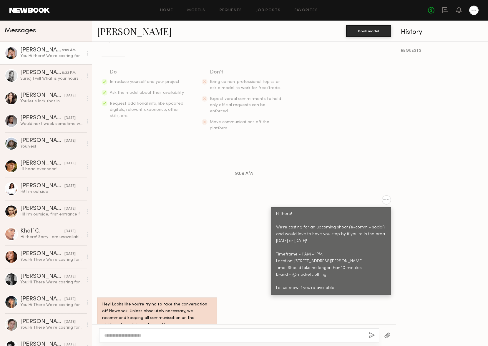
click at [109, 28] on link "[PERSON_NAME]" at bounding box center [134, 31] width 75 height 13
drag, startPoint x: 54, startPoint y: 68, endPoint x: 61, endPoint y: 61, distance: 10.4
click at [54, 68] on link "Veronika M. 8:22 PM Sure:) I will What is your hours for tomorrow when I can st…" at bounding box center [46, 75] width 92 height 23
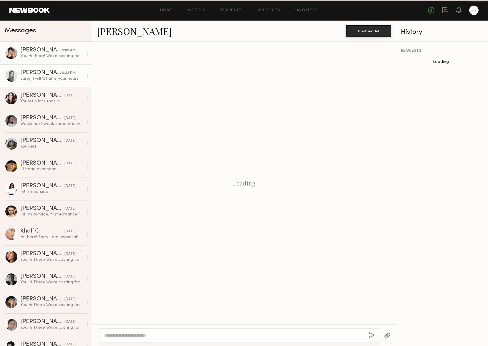
scroll to position [233, 0]
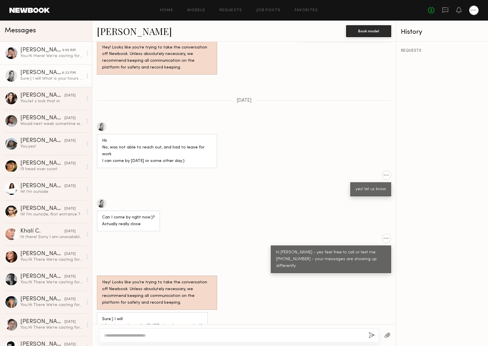
click at [52, 52] on div "[PERSON_NAME]" at bounding box center [41, 50] width 42 height 6
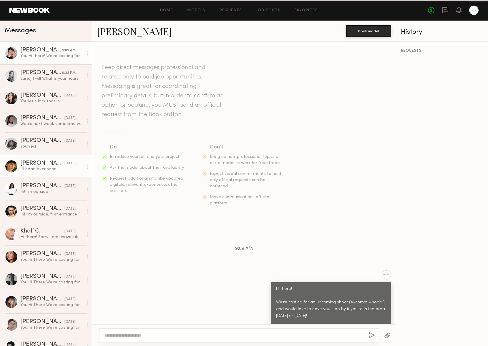
scroll to position [75, 0]
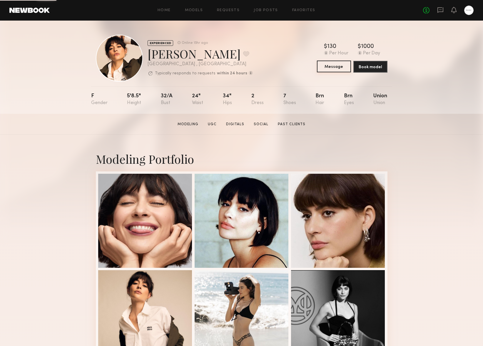
click at [330, 71] on button "Message" at bounding box center [334, 67] width 34 height 12
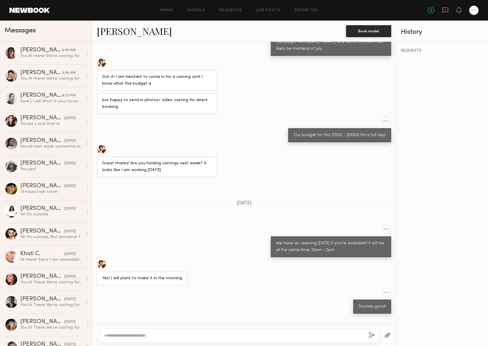
scroll to position [651, 0]
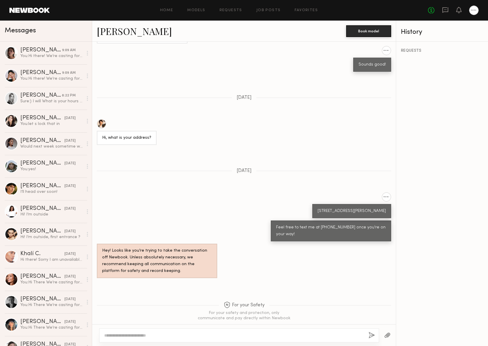
click at [222, 84] on div "Keep direct messages professional and related only to paid job opportunities. M…" at bounding box center [244, 183] width 304 height 283
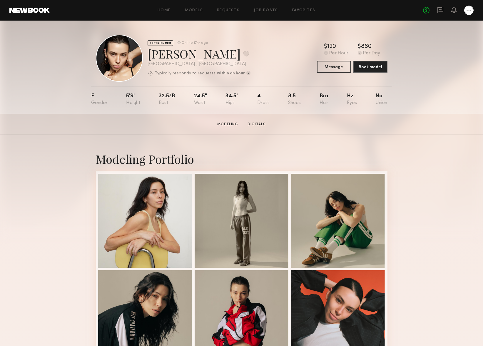
click at [329, 68] on button "Message" at bounding box center [334, 67] width 34 height 12
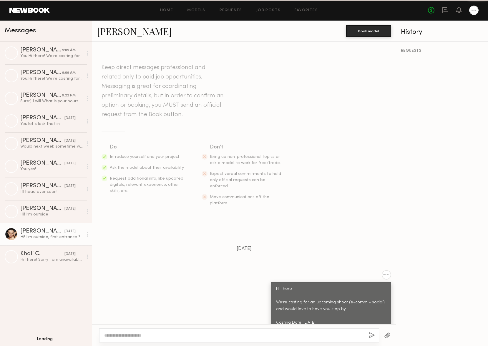
scroll to position [251, 0]
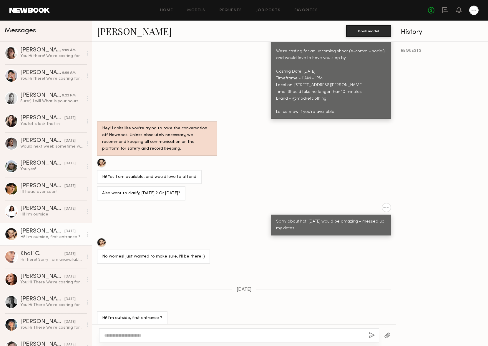
click at [262, 164] on div "Hi! Yes I am available, and would love to attend" at bounding box center [244, 171] width 304 height 26
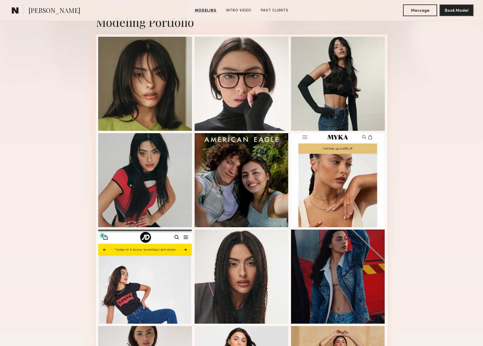
scroll to position [102, 0]
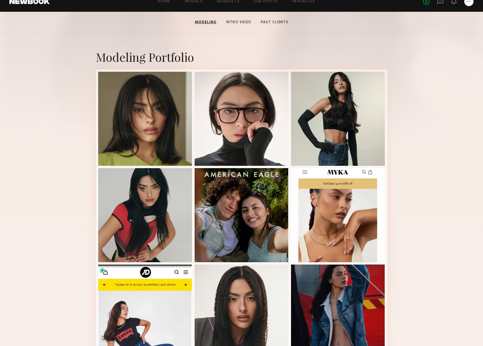
click at [382, 46] on div "Modeling Portfolio View More" at bounding box center [242, 262] width 292 height 458
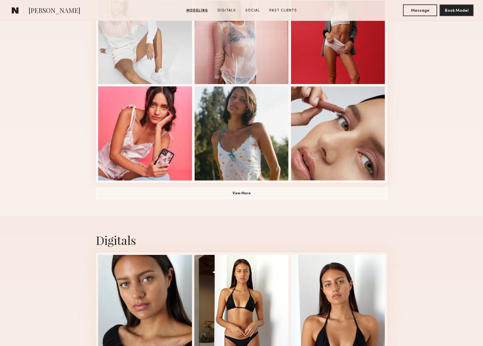
scroll to position [754, 0]
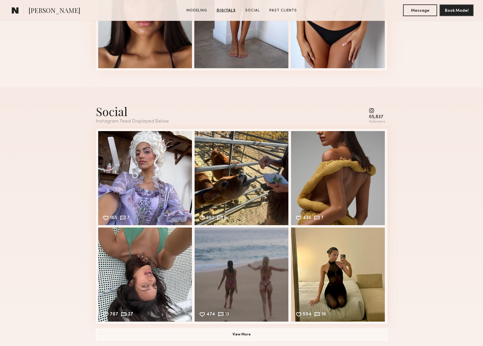
click at [372, 108] on common-icon at bounding box center [377, 110] width 16 height 5
click at [128, 184] on div "165 7 Likes & comments displayed to show model’s engagement" at bounding box center [145, 178] width 94 height 94
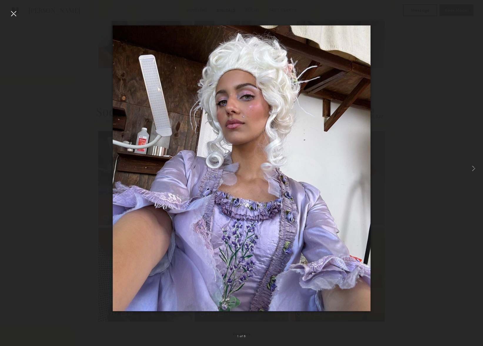
click at [79, 166] on div at bounding box center [241, 168] width 483 height 318
click at [14, 11] on div at bounding box center [13, 13] width 9 height 9
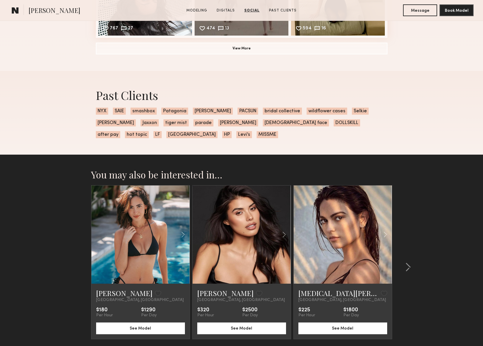
scroll to position [920, 0]
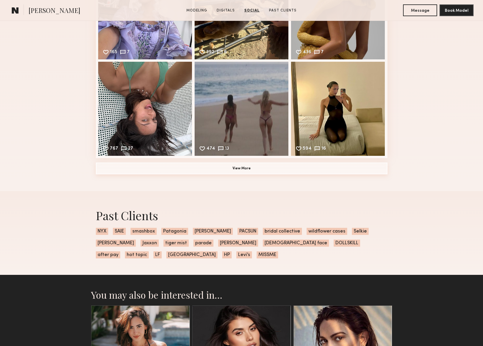
click at [242, 169] on button "View More" at bounding box center [242, 169] width 292 height 12
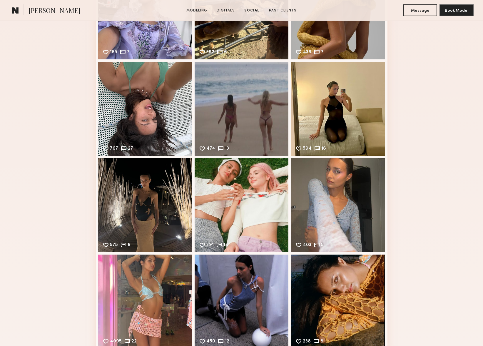
click at [427, 253] on div "Social Instagram Feed Displayed Below 65,837 followers 165 7 Likes & comments d…" at bounding box center [241, 144] width 483 height 447
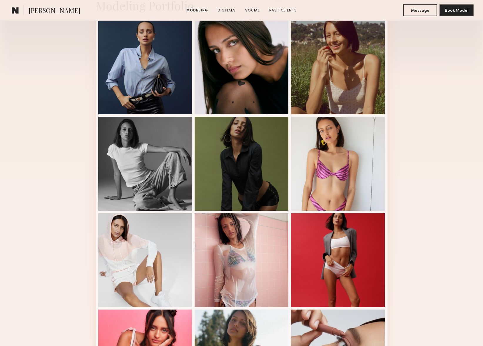
scroll to position [149, 0]
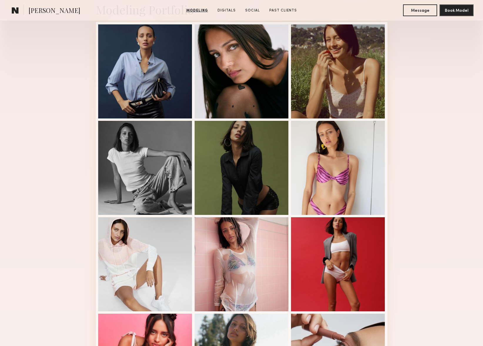
click at [427, 104] on div "Modeling Portfolio View More" at bounding box center [241, 214] width 483 height 458
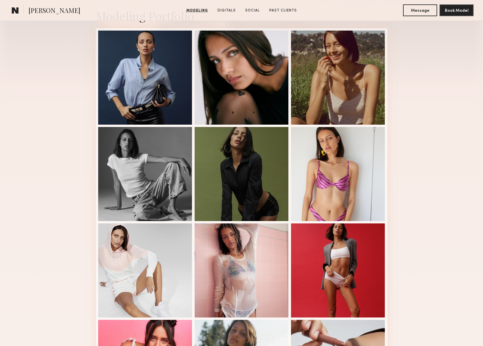
drag, startPoint x: 55, startPoint y: 227, endPoint x: 61, endPoint y: 226, distance: 5.8
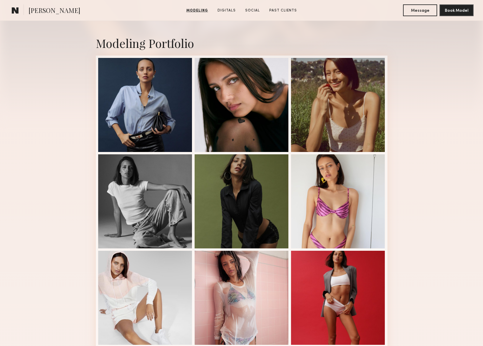
scroll to position [0, 0]
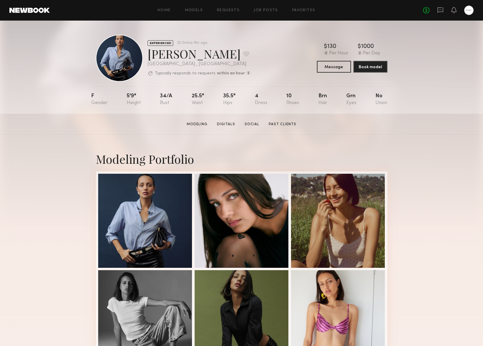
click at [258, 117] on section "Kloey R. Modeling Digitals Social Past Clients Message Book Model" at bounding box center [241, 124] width 483 height 21
click at [253, 123] on link "Social" at bounding box center [251, 124] width 19 height 5
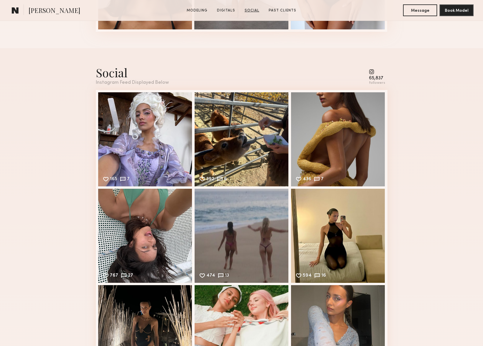
scroll to position [806, 0]
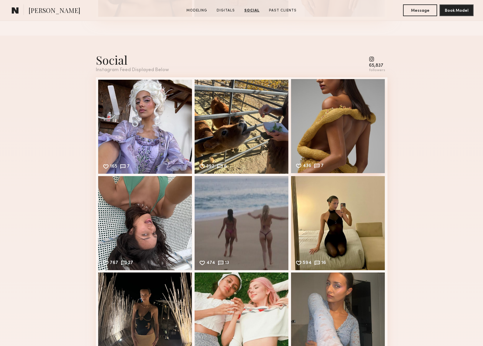
click at [340, 149] on div "436 7 Likes & comments displayed to show model’s engagement" at bounding box center [338, 126] width 94 height 94
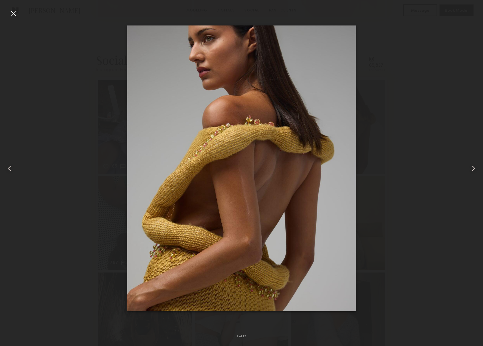
click at [20, 18] on div at bounding box center [241, 168] width 483 height 318
click at [11, 15] on div at bounding box center [13, 13] width 9 height 9
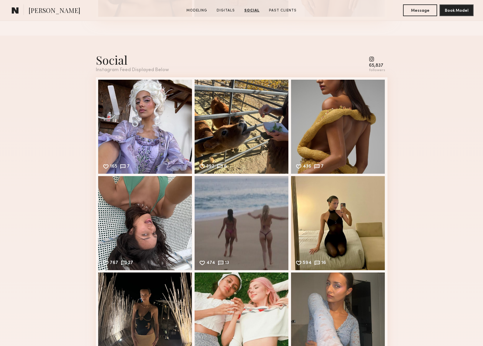
click at [209, 49] on div "Social Instagram Feed Displayed Below 65,837 followers 165 7 Likes & comments d…" at bounding box center [242, 259] width 292 height 447
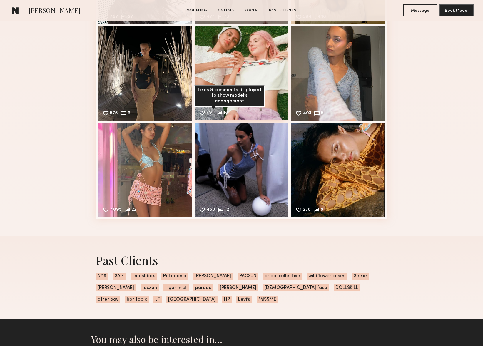
scroll to position [1063, 0]
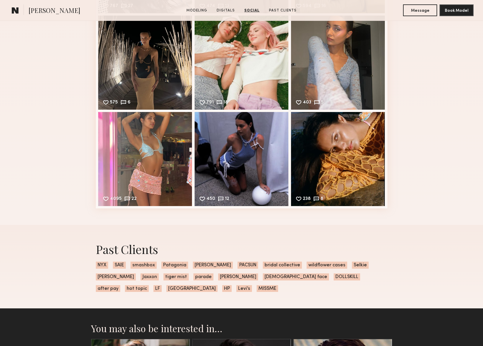
click at [49, 74] on div "Social Instagram Feed Displayed Below 65,837 followers 165 7 Likes & comments d…" at bounding box center [241, 1] width 483 height 447
click at [430, 121] on div "Social Instagram Feed Displayed Below 65,837 followers 165 7 Likes & comments d…" at bounding box center [241, 1] width 483 height 447
click at [202, 277] on span "parade" at bounding box center [204, 277] width 20 height 7
drag, startPoint x: 202, startPoint y: 277, endPoint x: 186, endPoint y: 277, distance: 16.5
click at [186, 277] on div "Past Clients NYX SAIE smashbox Patagonia brandy Melville PACSUN bridal collecti…" at bounding box center [241, 267] width 301 height 84
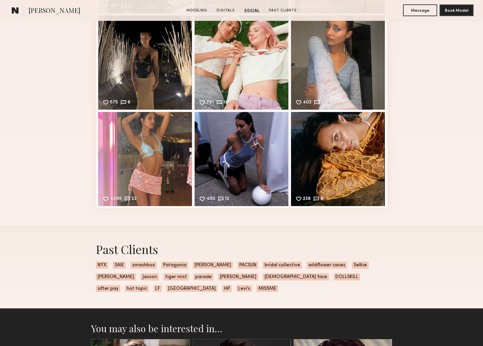
click at [203, 278] on span "parade" at bounding box center [204, 277] width 20 height 7
drag, startPoint x: 152, startPoint y: 265, endPoint x: 117, endPoint y: 266, distance: 35.0
click at [117, 266] on div "Past Clients NYX SAIE smashbox Patagonia brandy Melville PACSUN bridal collecti…" at bounding box center [241, 267] width 301 height 84
click at [100, 266] on span "NYX" at bounding box center [102, 265] width 12 height 7
drag, startPoint x: 121, startPoint y: 265, endPoint x: 133, endPoint y: 266, distance: 12.1
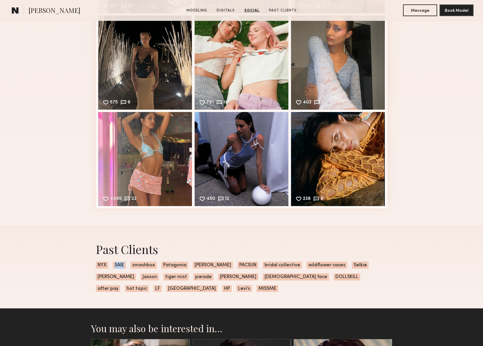
click at [133, 266] on div "Past Clients NYX SAIE smashbox Patagonia brandy Melville PACSUN bridal collecti…" at bounding box center [241, 267] width 301 height 84
copy span "SAIE"
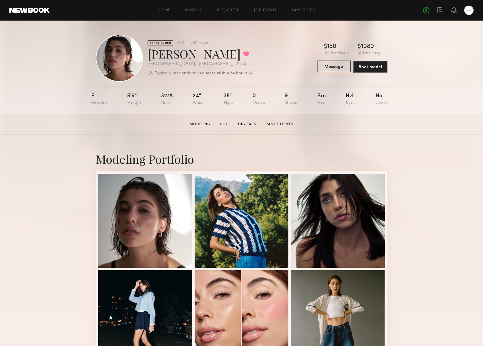
click at [330, 66] on button "Message" at bounding box center [334, 67] width 34 height 12
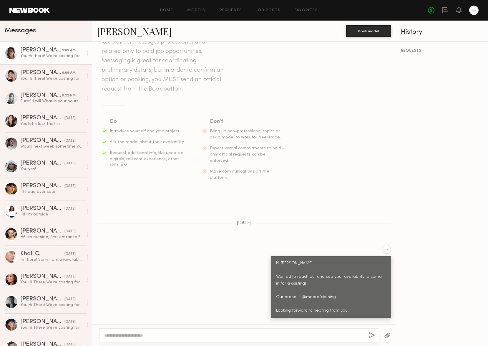
scroll to position [26, 0]
click at [284, 99] on section "Keep direct messages professional and related only to paid job opportunities. M…" at bounding box center [244, 108] width 285 height 144
click at [355, 90] on section "Keep direct messages professional and related only to paid job opportunities. M…" at bounding box center [244, 108] width 285 height 144
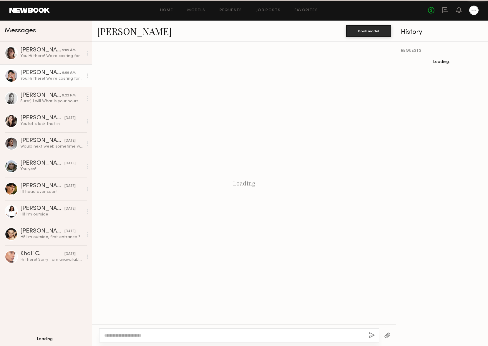
scroll to position [75, 0]
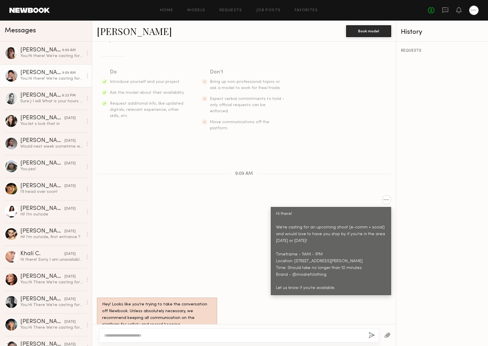
click at [49, 79] on div "You: Hi there! We’re casting for an upcoming shoot (e-comm + social) and would …" at bounding box center [51, 79] width 63 height 6
click at [36, 58] on div "You: Hi there! We’re casting for an upcoming shoot (e-comm + social) and would …" at bounding box center [51, 56] width 63 height 6
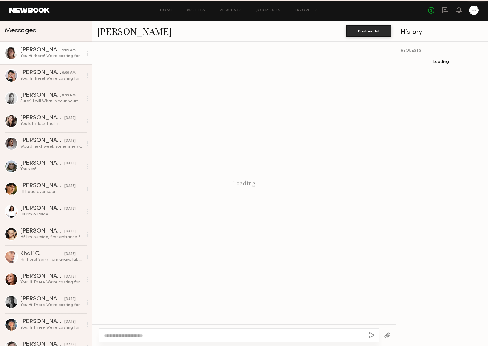
scroll to position [266, 0]
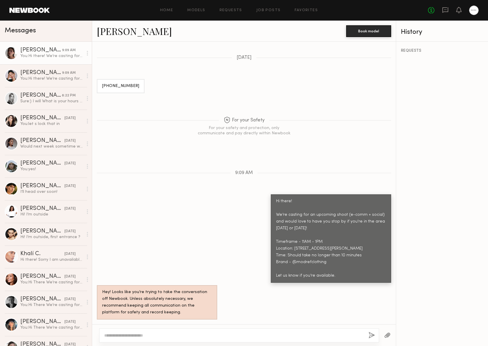
click at [308, 106] on div "For your Safety For your safety and protection, only communicate and pay direct…" at bounding box center [244, 119] width 304 height 47
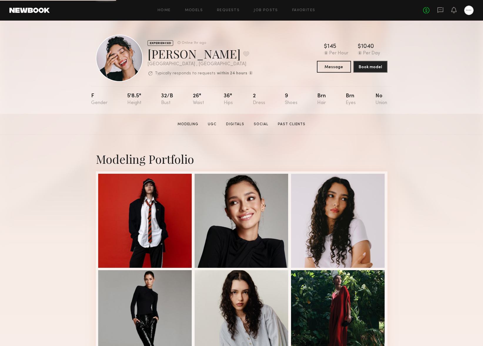
click at [260, 121] on section "Modeling UGC Digitals Social Past Clients" at bounding box center [241, 124] width 133 height 6
click at [260, 122] on link "Social" at bounding box center [261, 124] width 19 height 5
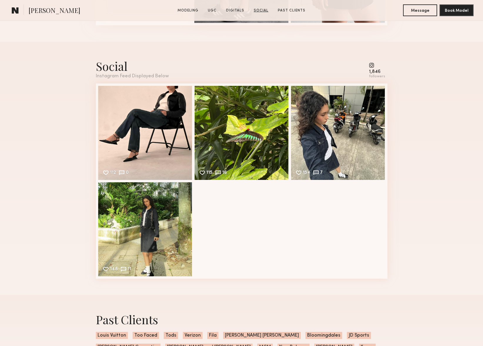
scroll to position [1168, 0]
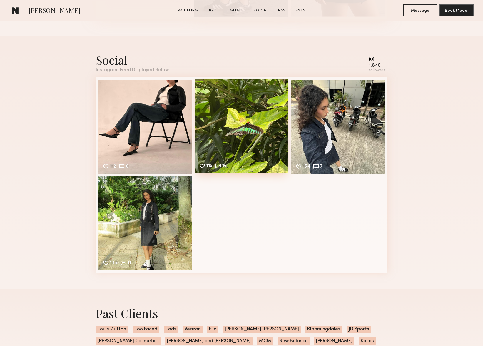
click at [242, 133] on div "115 16 Likes & comments displayed to show model’s engagement" at bounding box center [242, 126] width 94 height 94
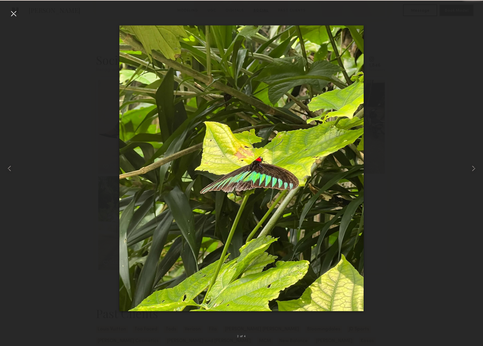
drag, startPoint x: 46, startPoint y: 128, endPoint x: 49, endPoint y: 128, distance: 3.2
click at [46, 128] on div at bounding box center [241, 168] width 483 height 318
click at [14, 13] on div at bounding box center [13, 13] width 9 height 9
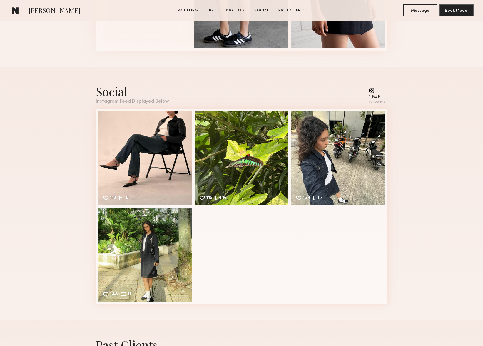
drag, startPoint x: 405, startPoint y: 220, endPoint x: 416, endPoint y: 224, distance: 12.4
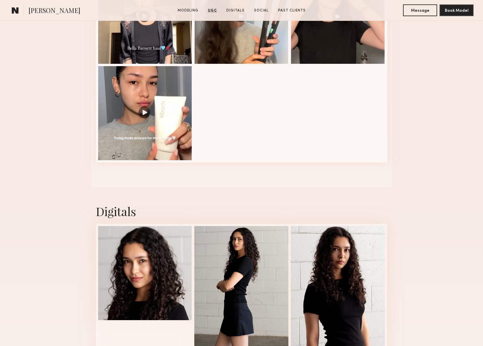
scroll to position [698, 0]
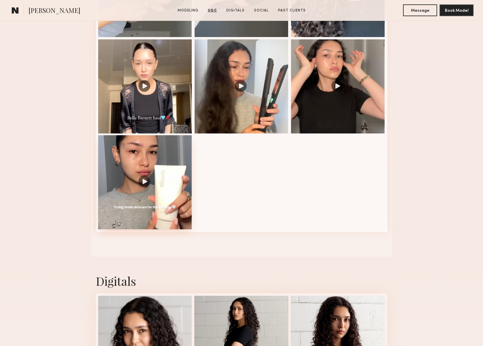
click at [160, 189] on div at bounding box center [145, 182] width 94 height 94
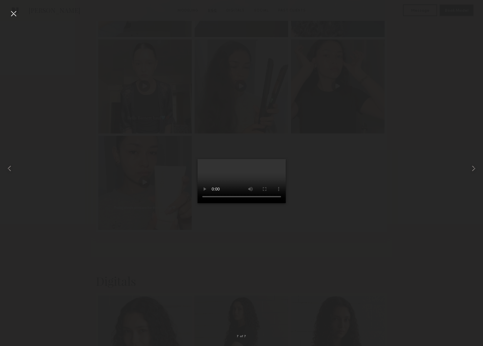
click at [20, 16] on div at bounding box center [241, 168] width 483 height 318
click at [10, 13] on div at bounding box center [13, 13] width 9 height 9
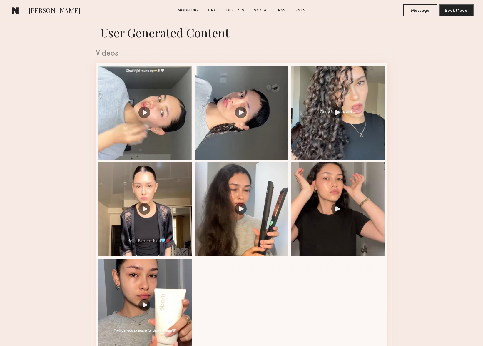
drag, startPoint x: 82, startPoint y: 145, endPoint x: 82, endPoint y: 165, distance: 20.6
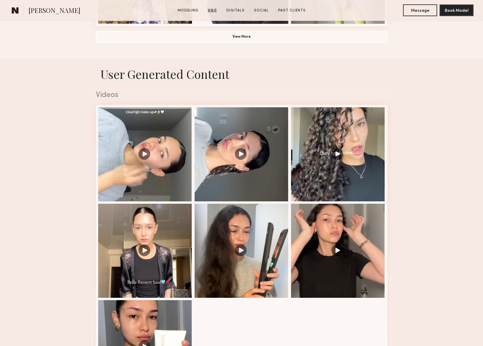
scroll to position [419, 0]
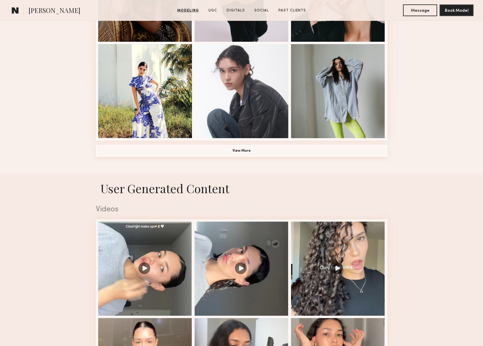
click at [155, 150] on button "View More" at bounding box center [242, 151] width 292 height 12
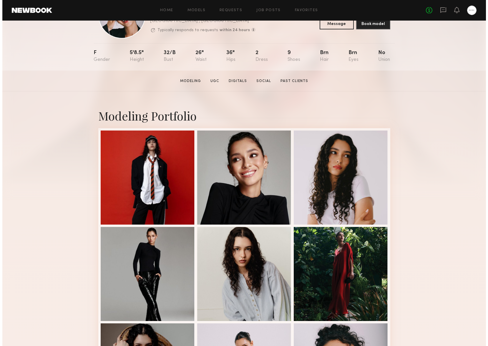
scroll to position [0, 0]
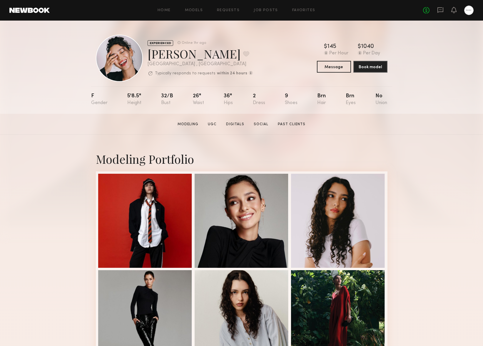
click at [377, 120] on section "Anisa N. Modeling UGC Digitals Social Past Clients Message Book Model" at bounding box center [241, 124] width 483 height 21
drag, startPoint x: 217, startPoint y: 42, endPoint x: 172, endPoint y: 39, distance: 45.1
click at [172, 39] on div "EXPERIENCED Online 1hr ago Anisa N. Favorite Los Angeles , CA Typically respond…" at bounding box center [174, 58] width 157 height 47
click at [263, 44] on div "EXPERIENCED Online 1hr ago Anisa N. Favorite Los Angeles , CA Typically respond…" at bounding box center [242, 58] width 292 height 47
click at [341, 68] on button "Message" at bounding box center [334, 67] width 34 height 12
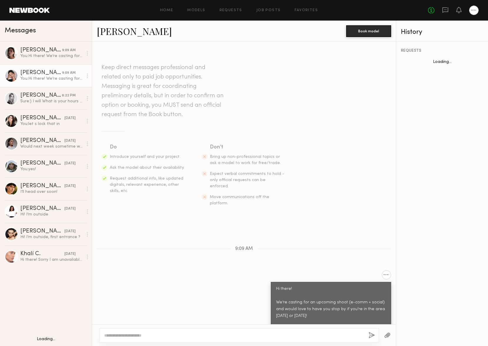
scroll to position [75, 0]
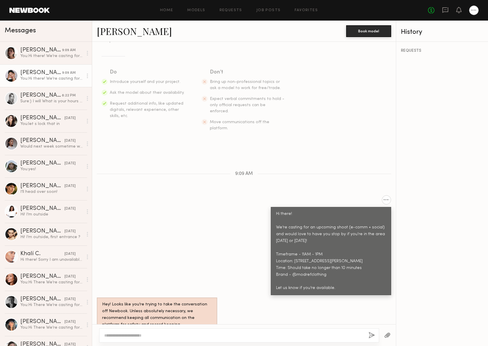
click at [114, 36] on link "Anisa N." at bounding box center [134, 31] width 75 height 13
click at [107, 29] on link "Anisa N." at bounding box center [134, 31] width 75 height 13
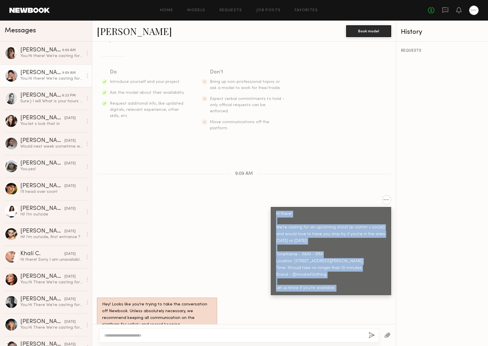
drag, startPoint x: 272, startPoint y: 202, endPoint x: 359, endPoint y: 275, distance: 114.2
click at [357, 284] on div "Keep direct messages professional and related only to paid job opportunities. M…" at bounding box center [244, 183] width 304 height 283
copy div "Hi there! We’re casting for an upcoming shoot (e-comm + social) and would love …"
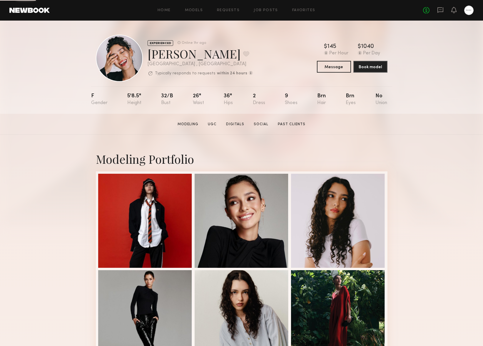
drag, startPoint x: 75, startPoint y: 143, endPoint x: 93, endPoint y: 142, distance: 17.7
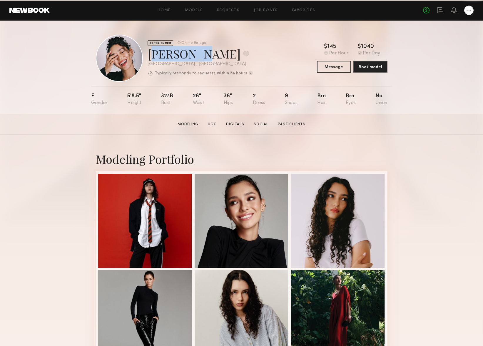
drag, startPoint x: 192, startPoint y: 59, endPoint x: 146, endPoint y: 57, distance: 45.6
click at [146, 57] on div "EXPERIENCED Online 1hr ago [PERSON_NAME] Favorite [GEOGRAPHIC_DATA] , [GEOGRAPH…" at bounding box center [174, 58] width 157 height 47
copy div "[PERSON_NAME]"
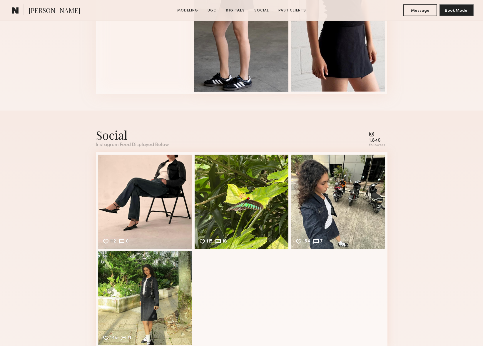
scroll to position [1237, 0]
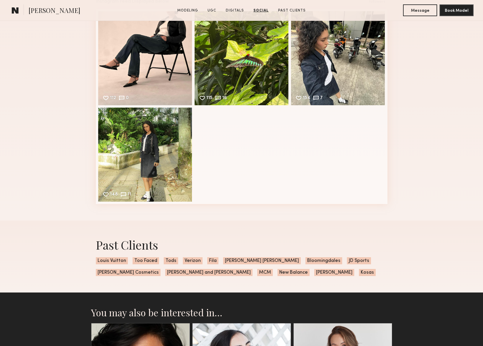
click at [284, 276] on div "Past Clients Louis Vuitton Too Faced Tods Verizon Fila Marie Claire Bloomingdal…" at bounding box center [241, 257] width 301 height 72
drag, startPoint x: 204, startPoint y: 262, endPoint x: 210, endPoint y: 263, distance: 6.6
click at [210, 263] on span "Fila" at bounding box center [212, 260] width 11 height 7
click at [233, 260] on span "[PERSON_NAME] [PERSON_NAME]" at bounding box center [262, 260] width 78 height 7
drag, startPoint x: 322, startPoint y: 259, endPoint x: 393, endPoint y: 263, distance: 71.9
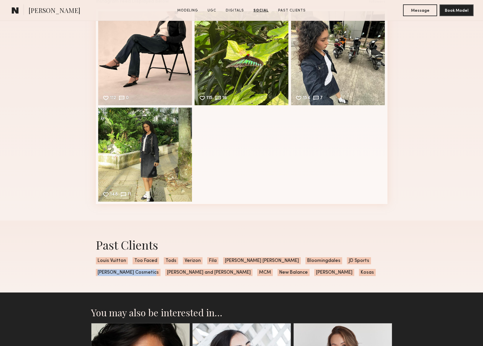
click at [393, 263] on div "Past Clients Louis Vuitton Too Faced Tods Verizon Fila Marie Claire Bloomingdal…" at bounding box center [241, 257] width 483 height 72
copy span "[PERSON_NAME] Cosmetics"
click at [404, 109] on div "Social Instagram Feed Displayed Below 1,846 followers 112 0 Likes & comments di…" at bounding box center [241, 94] width 483 height 254
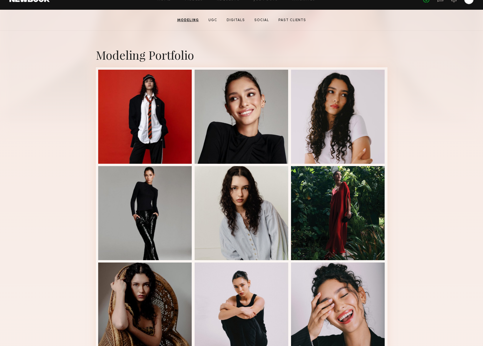
scroll to position [95, 0]
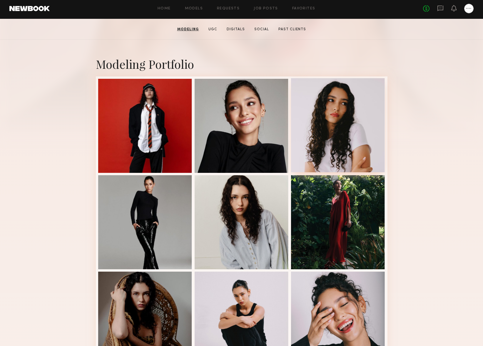
click at [334, 138] on div at bounding box center [338, 125] width 94 height 94
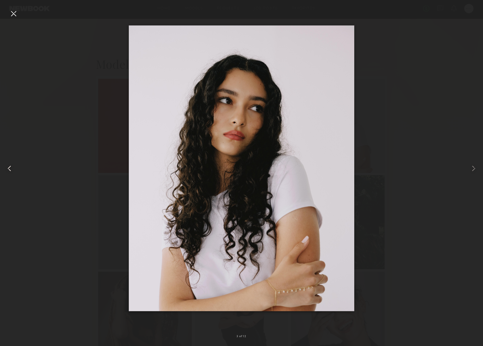
click at [17, 12] on div at bounding box center [13, 13] width 9 height 9
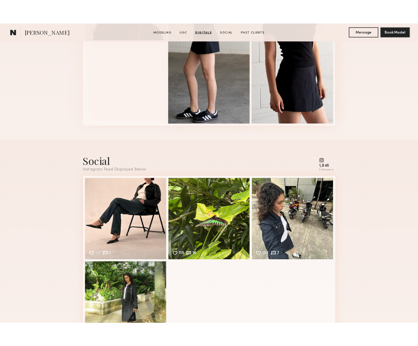
scroll to position [1127, 0]
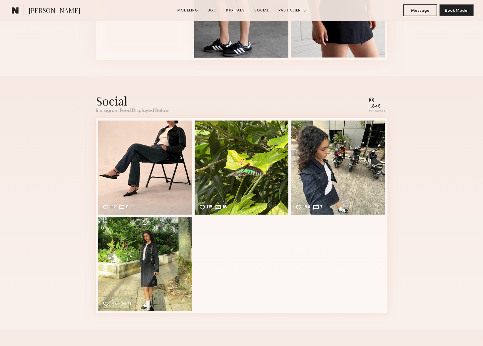
click at [453, 180] on div "Social Instagram Feed Displayed Below 1,846 followers 112 0 Likes & comments di…" at bounding box center [241, 203] width 483 height 254
click at [337, 172] on div "154 7 Likes & comments displayed to show model’s engagement" at bounding box center [338, 167] width 94 height 94
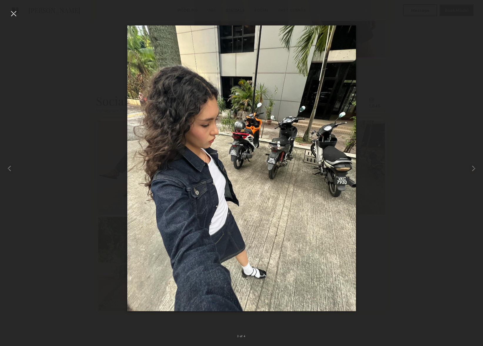
click at [257, 39] on img at bounding box center [241, 168] width 229 height 286
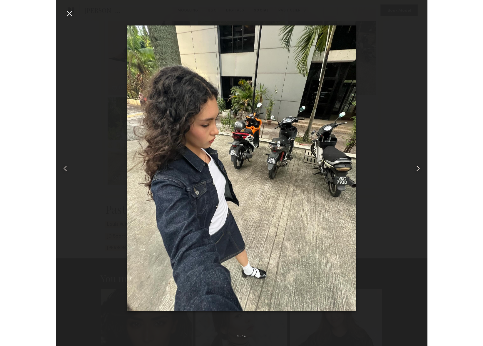
scroll to position [1127, 0]
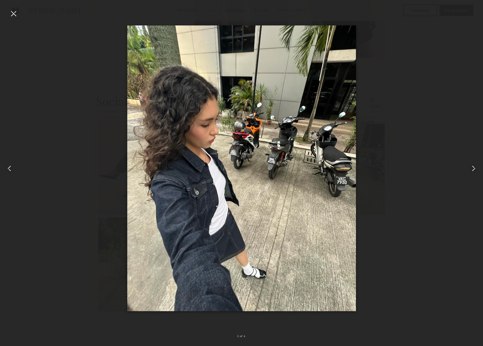
click at [51, 61] on div at bounding box center [241, 168] width 483 height 318
click at [16, 13] on div at bounding box center [13, 13] width 9 height 9
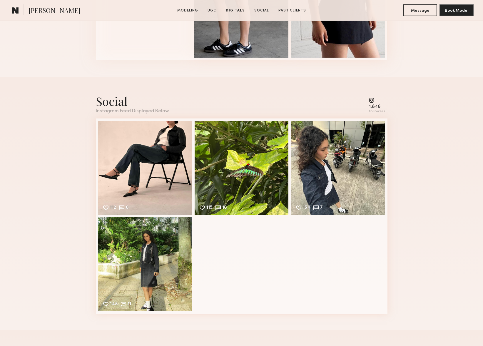
click at [418, 9] on button "Message" at bounding box center [420, 10] width 34 height 12
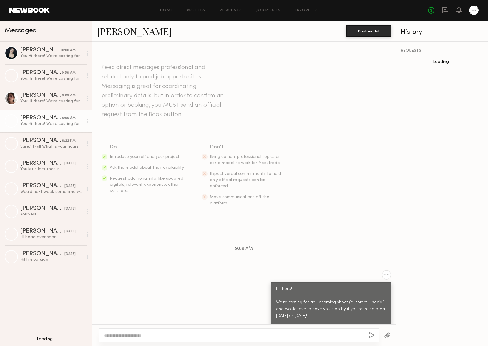
scroll to position [75, 0]
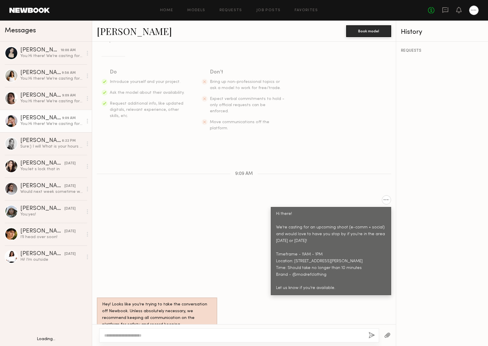
click at [197, 257] on div "Hi there! We’re casting for an upcoming shoot (e-comm + social) and would love …" at bounding box center [244, 245] width 304 height 100
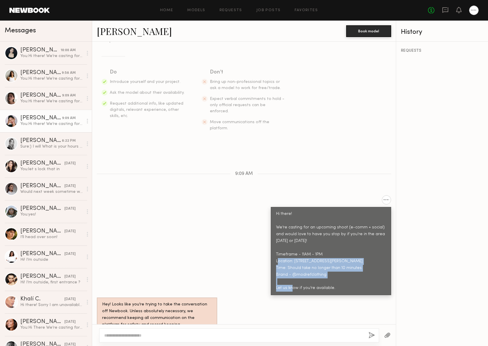
drag, startPoint x: 329, startPoint y: 264, endPoint x: 270, endPoint y: 251, distance: 60.6
click at [271, 251] on div "Hi there! We’re casting for an upcoming shoot (e-comm + social) and would love …" at bounding box center [331, 251] width 120 height 88
click at [320, 255] on div "Hi there! We’re casting for an upcoming shoot (e-comm + social) and would love …" at bounding box center [331, 251] width 110 height 81
drag, startPoint x: 355, startPoint y: 254, endPoint x: 271, endPoint y: 250, distance: 84.2
click at [271, 250] on div "Hi there! We’re casting for an upcoming shoot (e-comm + social) and would love …" at bounding box center [331, 251] width 120 height 88
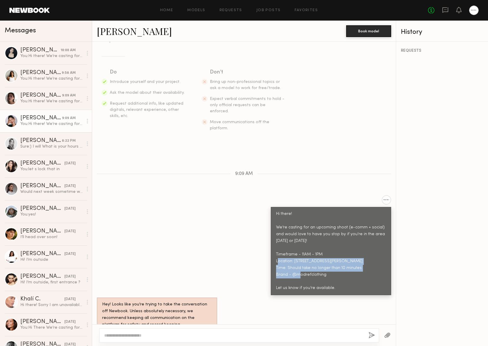
click at [361, 255] on div "Hi there! We’re casting for an upcoming shoot (e-comm + social) and would love …" at bounding box center [331, 251] width 110 height 81
drag, startPoint x: 352, startPoint y: 255, endPoint x: 267, endPoint y: 243, distance: 86.3
click at [271, 243] on div "Hi there! We’re casting for an upcoming shoot (e-comm + social) and would love …" at bounding box center [331, 251] width 120 height 88
click at [343, 246] on div "Hi there! We’re casting for an upcoming shoot (e-comm + social) and would love …" at bounding box center [331, 251] width 110 height 81
drag, startPoint x: 361, startPoint y: 255, endPoint x: 267, endPoint y: 245, distance: 95.0
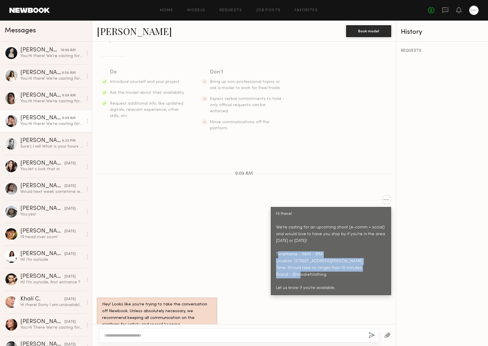
click at [271, 245] on div "Hi there! We’re casting for an upcoming shoot (e-comm + social) and would love …" at bounding box center [331, 251] width 120 height 88
click at [321, 243] on div "Hi there! We’re casting for an upcoming shoot (e-comm + social) and would love …" at bounding box center [331, 251] width 110 height 81
drag, startPoint x: 370, startPoint y: 248, endPoint x: 289, endPoint y: 248, distance: 80.9
click at [289, 248] on div "Hi there! We’re casting for an upcoming shoot (e-comm + social) and would love …" at bounding box center [331, 251] width 110 height 81
copy div "2078 Compton Ave, Los Angeles, CA 90011"
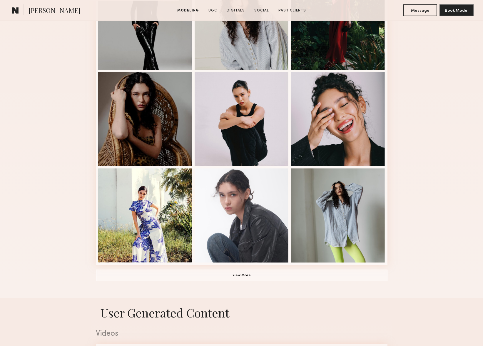
scroll to position [497, 0]
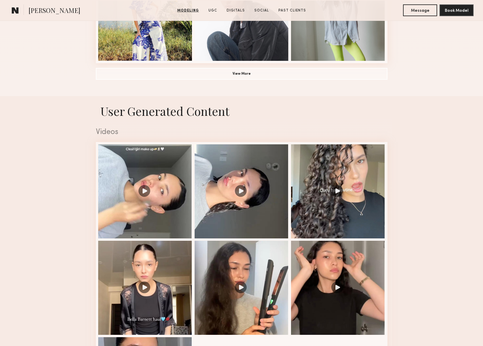
click at [423, 288] on nb-model-profile-ugc-container "User Generated Content Videos 1 of 7" at bounding box center [241, 277] width 483 height 362
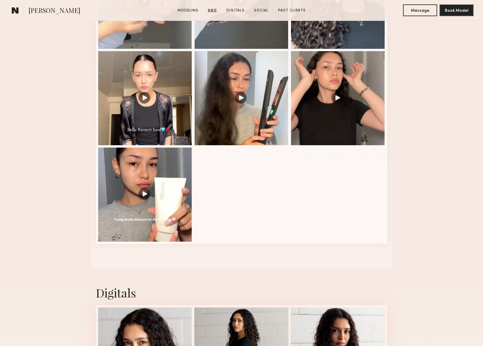
drag, startPoint x: 437, startPoint y: 281, endPoint x: 412, endPoint y: 269, distance: 27.6
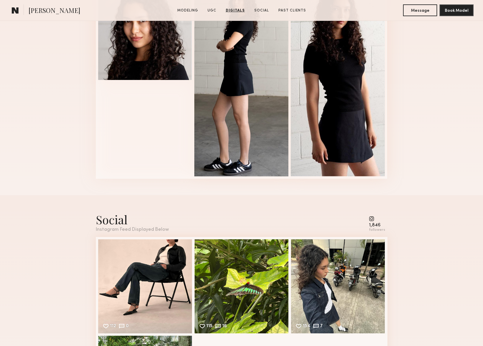
scroll to position [1204, 0]
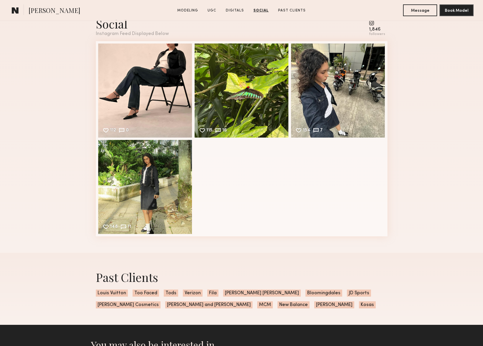
click at [441, 278] on div "Past Clients Louis Vuitton Too Faced Tods Verizon [PERSON_NAME] [PERSON_NAME] B…" at bounding box center [241, 289] width 483 height 72
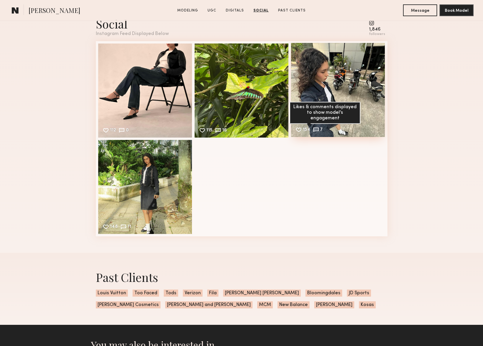
click at [315, 129] on common-icon at bounding box center [316, 130] width 6 height 6
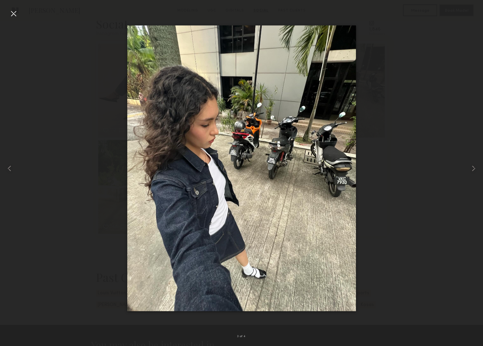
click at [82, 273] on div at bounding box center [241, 168] width 483 height 318
click at [18, 14] on div at bounding box center [13, 13] width 9 height 9
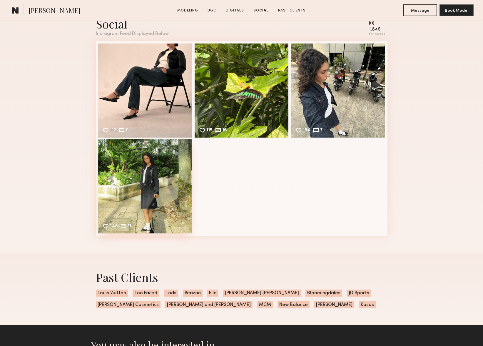
click at [134, 182] on div "148 11 Likes & comments displayed to show model’s engagement" at bounding box center [145, 186] width 94 height 94
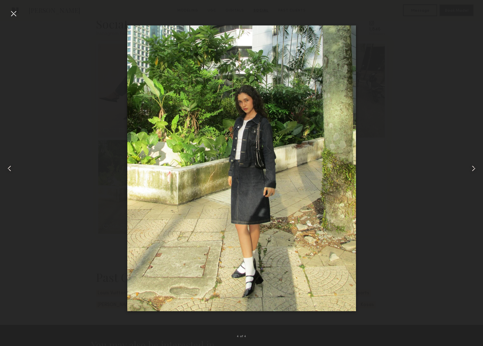
click at [44, 230] on div at bounding box center [241, 168] width 483 height 318
click at [19, 23] on div at bounding box center [9, 168] width 19 height 318
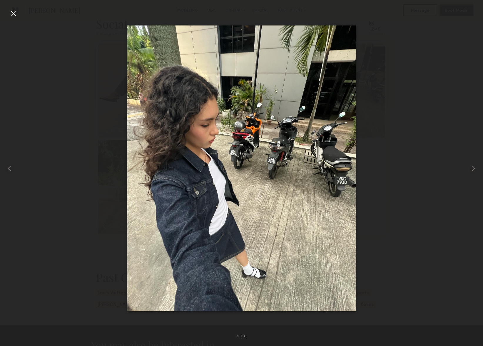
click at [16, 12] on div at bounding box center [13, 13] width 9 height 9
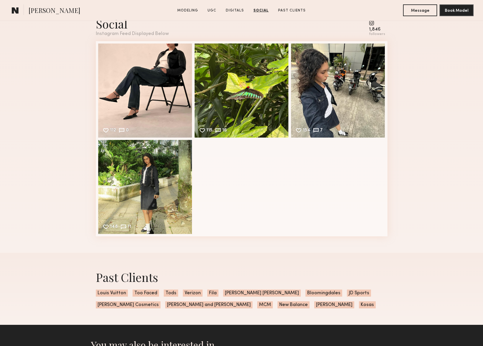
drag, startPoint x: 430, startPoint y: 261, endPoint x: 427, endPoint y: 262, distance: 3.4
click at [430, 261] on div "Past Clients Louis Vuitton Too Faced Tods Verizon [PERSON_NAME] [PERSON_NAME] B…" at bounding box center [241, 289] width 483 height 72
drag, startPoint x: 254, startPoint y: 306, endPoint x: 232, endPoint y: 306, distance: 21.5
click at [232, 306] on div "Past Clients Louis Vuitton Too Faced Tods Verizon [PERSON_NAME] [PERSON_NAME] B…" at bounding box center [241, 289] width 301 height 72
copy span "Kosas"
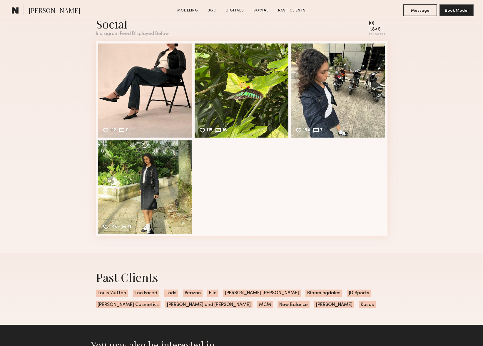
drag, startPoint x: 438, startPoint y: 117, endPoint x: 407, endPoint y: 100, distance: 35.4
click at [438, 117] on div "Social Instagram Feed Displayed Below 1,846 followers 112 0 Likes & comments di…" at bounding box center [241, 126] width 483 height 254
drag, startPoint x: 432, startPoint y: 166, endPoint x: 437, endPoint y: 182, distance: 17.2
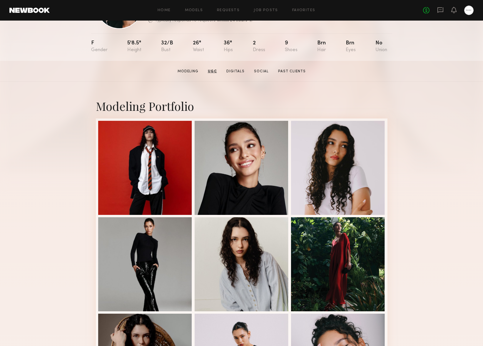
scroll to position [0, 0]
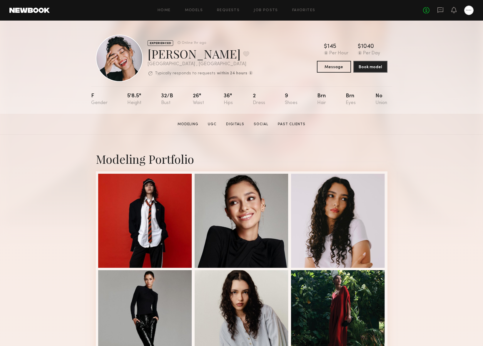
click at [232, 50] on div "[PERSON_NAME] Favorite" at bounding box center [200, 54] width 105 height 16
click at [265, 59] on div "EXPERIENCED Online 1hr ago [PERSON_NAME] Favorite [GEOGRAPHIC_DATA] , [GEOGRAPH…" at bounding box center [242, 58] width 292 height 47
click at [281, 59] on div "EXPERIENCED Online 1hr ago [PERSON_NAME] Favorite [GEOGRAPHIC_DATA] , [GEOGRAPH…" at bounding box center [242, 58] width 292 height 47
drag, startPoint x: 267, startPoint y: 59, endPoint x: 136, endPoint y: 45, distance: 132.0
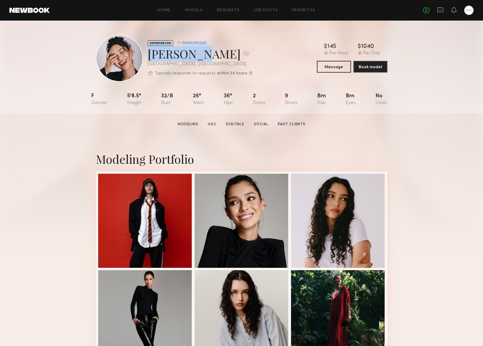
click at [136, 45] on div "EXPERIENCED Online 1hr ago [PERSON_NAME] Favorite [GEOGRAPHIC_DATA] , [GEOGRAPH…" at bounding box center [242, 58] width 292 height 47
click at [262, 56] on div "EXPERIENCED Online 1hr ago [PERSON_NAME] Favorite [GEOGRAPHIC_DATA] , [GEOGRAPH…" at bounding box center [242, 58] width 292 height 47
click at [332, 69] on button "Message" at bounding box center [334, 67] width 34 height 12
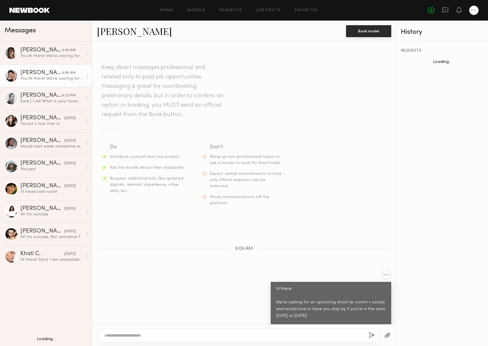
scroll to position [75, 0]
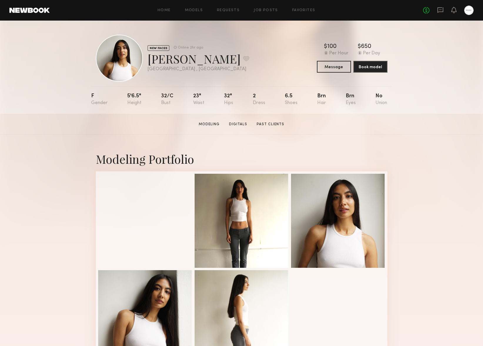
scroll to position [379, 0]
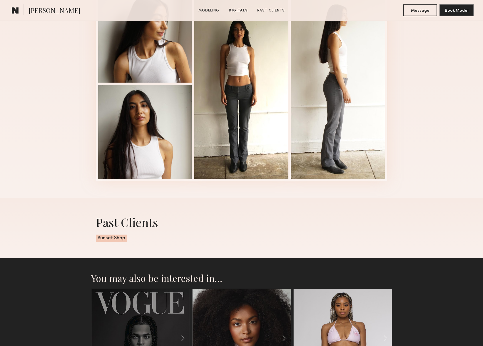
drag, startPoint x: 419, startPoint y: 212, endPoint x: 422, endPoint y: 212, distance: 3.0
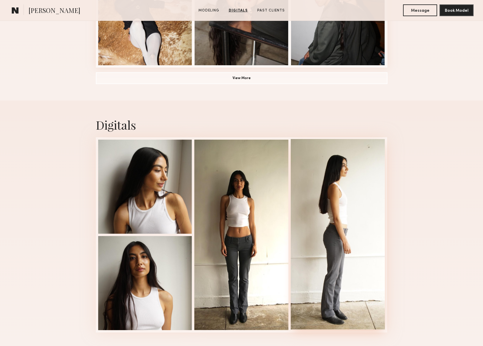
scroll to position [486, 0]
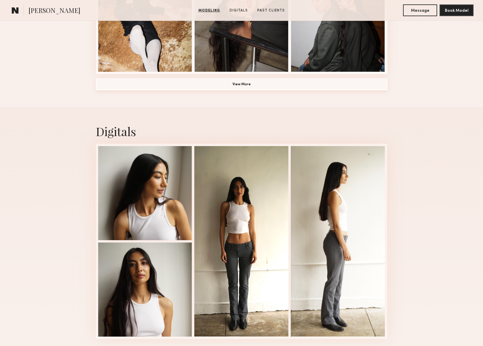
click at [196, 90] on button "View More" at bounding box center [242, 85] width 292 height 12
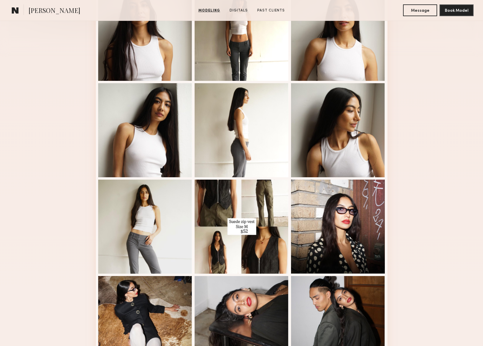
scroll to position [120, 0]
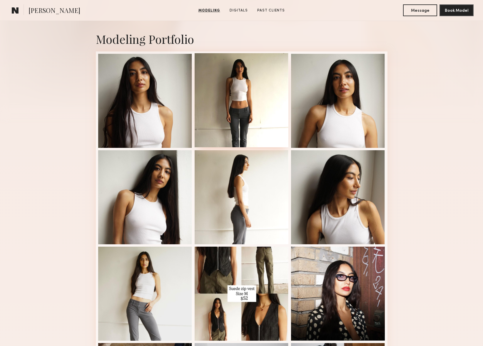
click at [243, 114] on div at bounding box center [242, 100] width 94 height 94
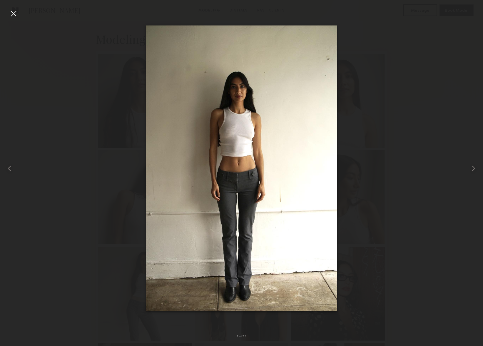
click at [16, 15] on div at bounding box center [13, 13] width 9 height 9
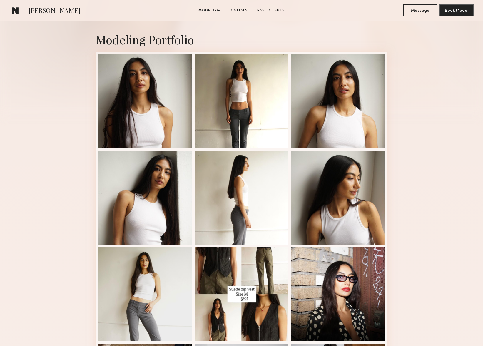
scroll to position [0, 0]
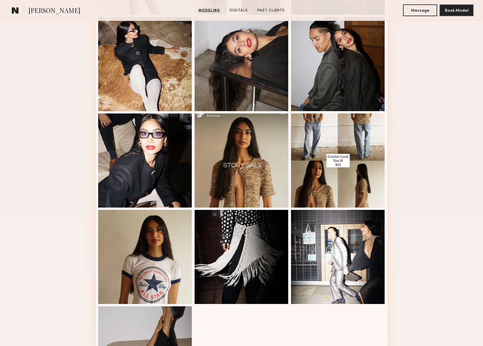
scroll to position [456, 0]
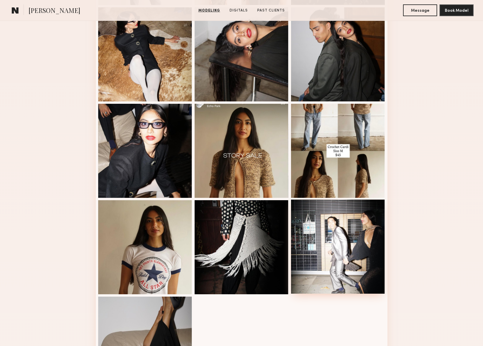
click at [331, 246] on div at bounding box center [338, 247] width 94 height 94
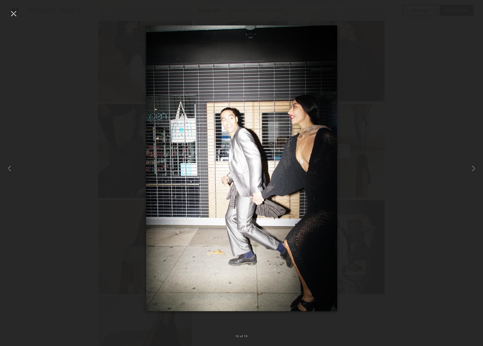
click at [56, 51] on div at bounding box center [241, 168] width 483 height 318
click at [11, 13] on div at bounding box center [13, 13] width 9 height 9
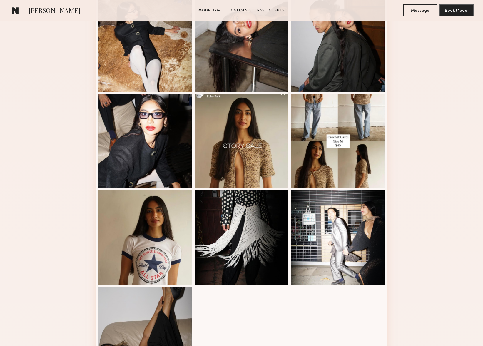
scroll to position [452, 0]
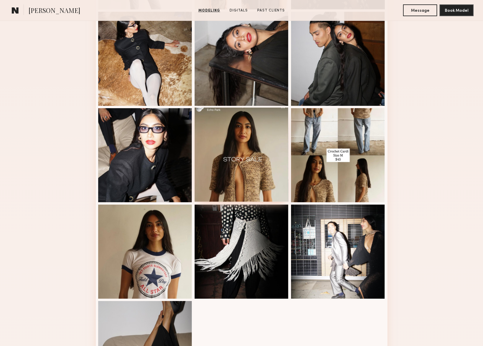
click at [268, 164] on div at bounding box center [242, 155] width 94 height 94
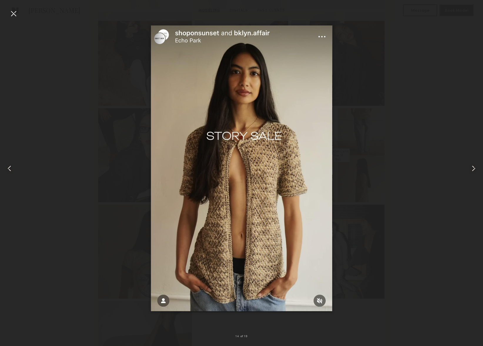
click at [74, 105] on div at bounding box center [241, 168] width 483 height 318
click at [17, 12] on div at bounding box center [13, 13] width 9 height 9
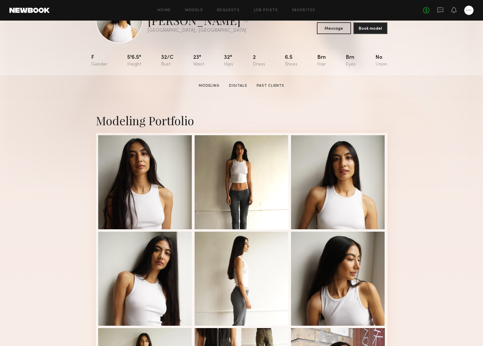
drag, startPoint x: 64, startPoint y: 124, endPoint x: 70, endPoint y: 125, distance: 6.3
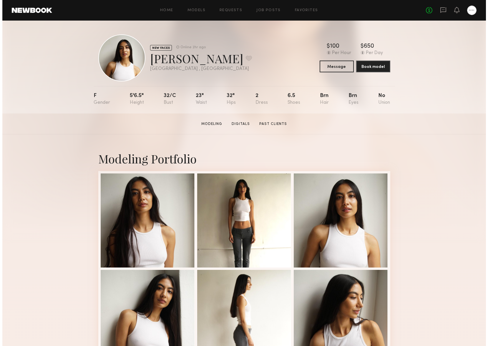
scroll to position [0, 0]
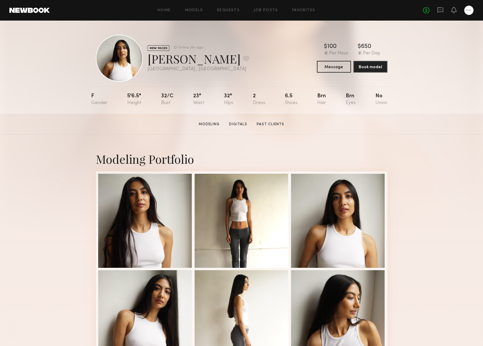
drag, startPoint x: 457, startPoint y: 153, endPoint x: 378, endPoint y: 96, distance: 97.3
click at [333, 69] on button "Message" at bounding box center [334, 67] width 34 height 12
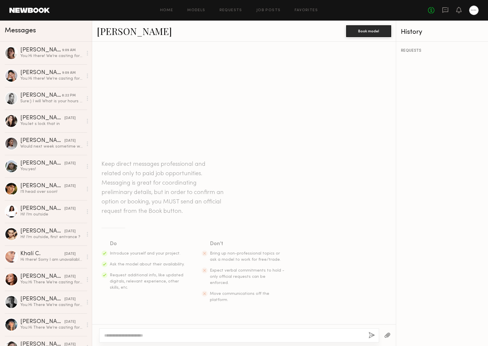
click at [143, 331] on div at bounding box center [239, 336] width 280 height 14
click at [151, 338] on textarea at bounding box center [234, 336] width 260 height 6
paste textarea "**********"
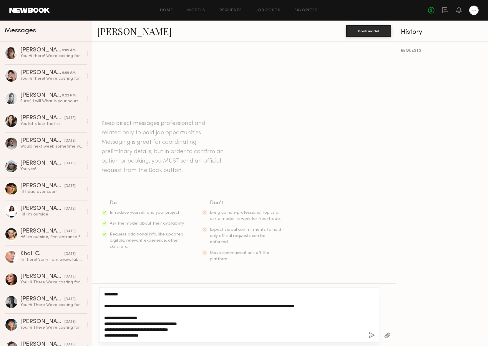
drag, startPoint x: 306, startPoint y: 317, endPoint x: 123, endPoint y: 267, distance: 190.2
click at [123, 267] on div "**********" at bounding box center [244, 194] width 304 height 305
click at [184, 302] on textarea "**********" at bounding box center [234, 315] width 260 height 47
type textarea "**********"
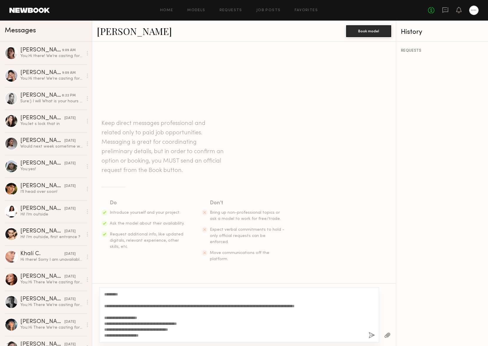
click at [370, 335] on button "button" at bounding box center [371, 335] width 6 height 7
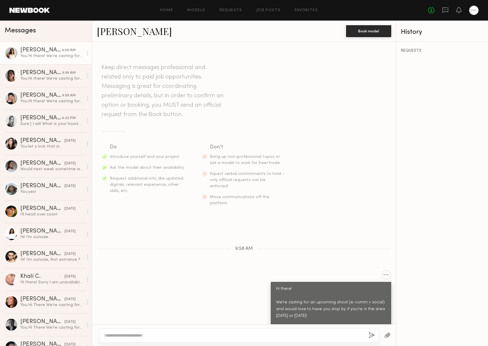
click at [122, 31] on link "[PERSON_NAME]" at bounding box center [134, 31] width 75 height 13
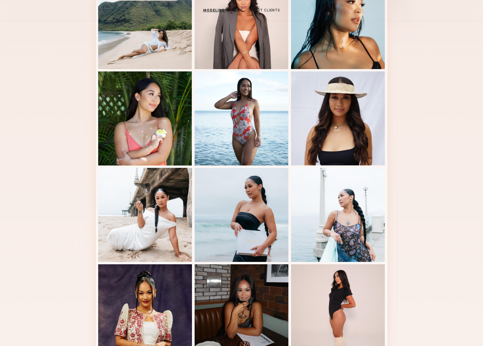
scroll to position [259, 0]
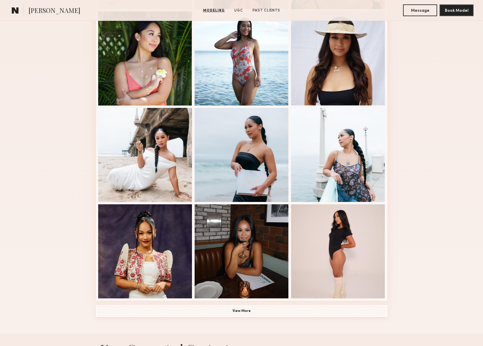
click at [308, 314] on button "View More" at bounding box center [242, 311] width 292 height 12
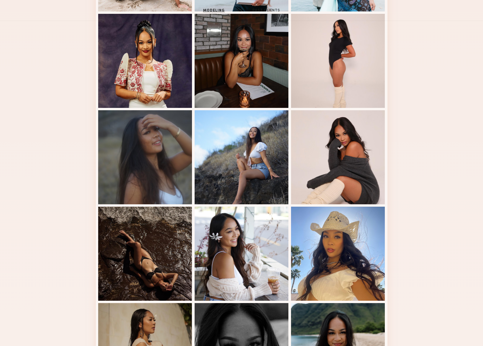
scroll to position [99, 0]
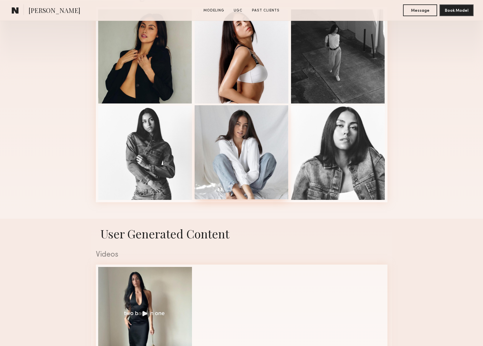
scroll to position [209, 0]
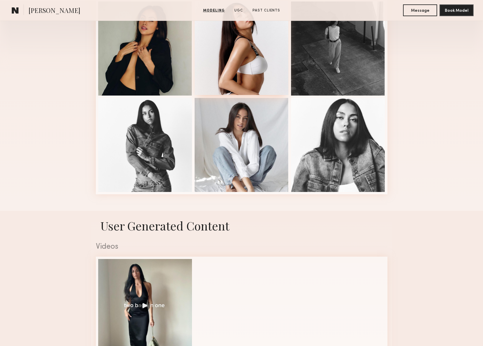
drag, startPoint x: 230, startPoint y: 197, endPoint x: 238, endPoint y: 195, distance: 7.8
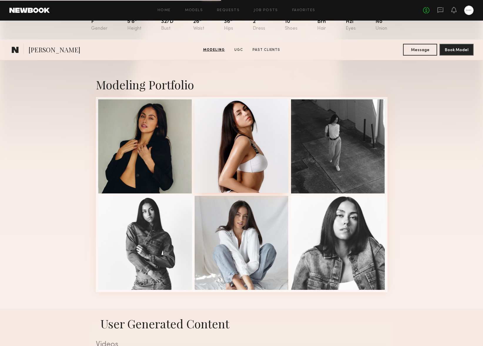
scroll to position [0, 0]
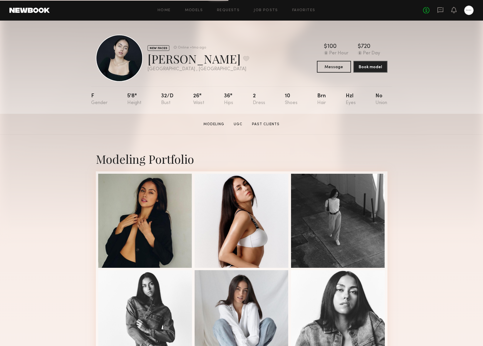
click at [404, 174] on div "Modeling Portfolio" at bounding box center [241, 259] width 483 height 249
click at [236, 231] on div at bounding box center [242, 220] width 94 height 94
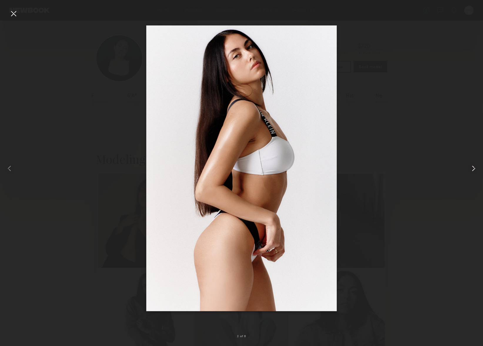
click at [468, 166] on div at bounding box center [473, 168] width 19 height 318
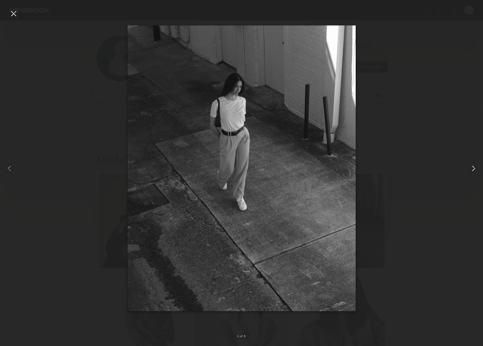
click at [468, 166] on div at bounding box center [473, 168] width 19 height 318
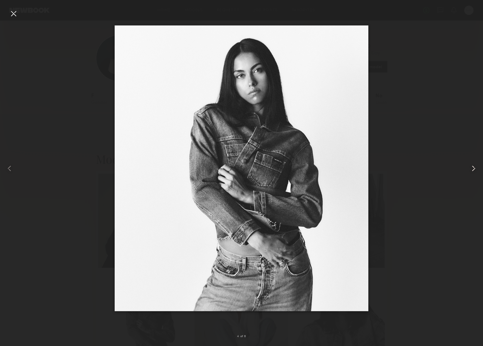
click at [468, 166] on div at bounding box center [473, 168] width 19 height 318
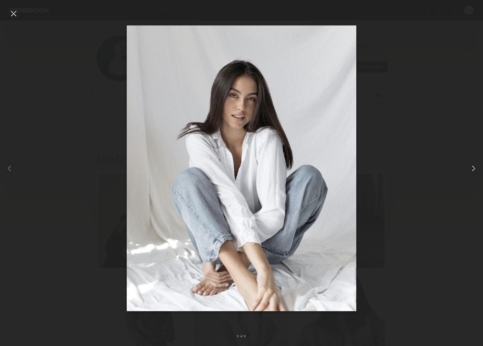
click at [468, 166] on div at bounding box center [473, 168] width 19 height 318
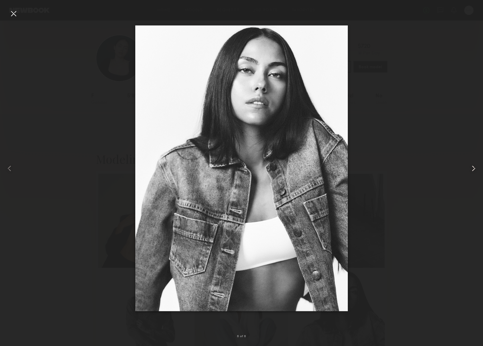
click at [468, 166] on div at bounding box center [473, 168] width 19 height 318
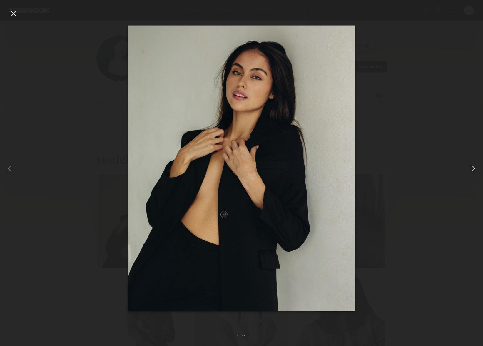
click at [468, 166] on div at bounding box center [473, 168] width 19 height 318
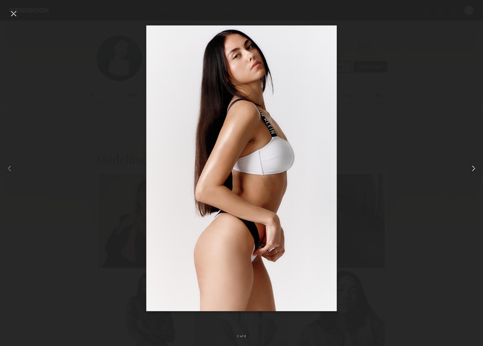
click at [468, 166] on div at bounding box center [473, 168] width 19 height 318
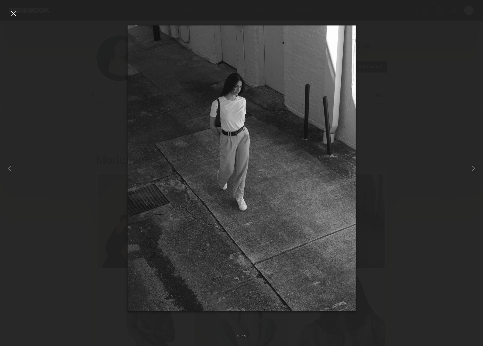
click at [437, 184] on div at bounding box center [241, 168] width 483 height 318
click at [6, 15] on div at bounding box center [9, 168] width 19 height 318
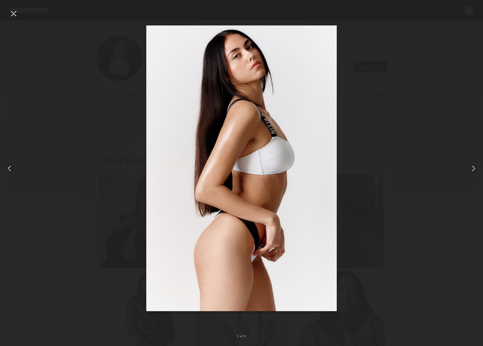
click at [14, 10] on div at bounding box center [13, 13] width 9 height 9
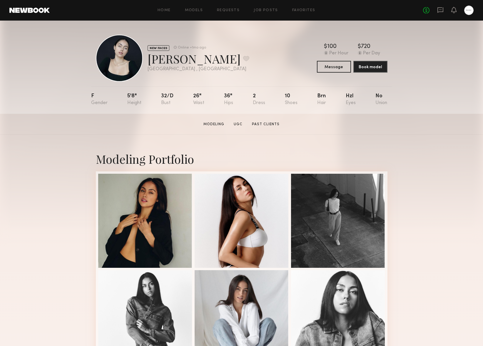
click at [79, 115] on section "Bailey A. Modeling UGC Past Clients Message Book Model" at bounding box center [241, 124] width 483 height 21
click at [375, 161] on div "Modeling Portfolio" at bounding box center [242, 159] width 292 height 16
click at [335, 64] on button "Message" at bounding box center [334, 67] width 34 height 12
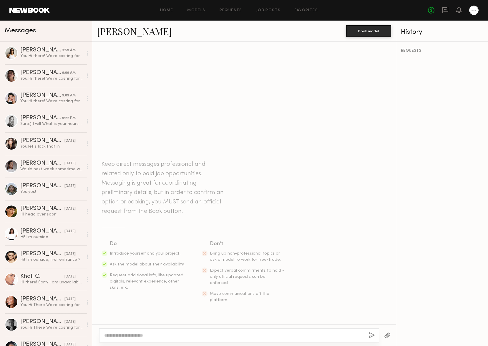
click at [136, 335] on textarea at bounding box center [234, 336] width 260 height 6
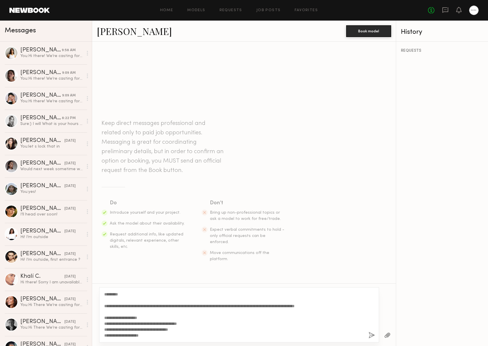
scroll to position [11, 0]
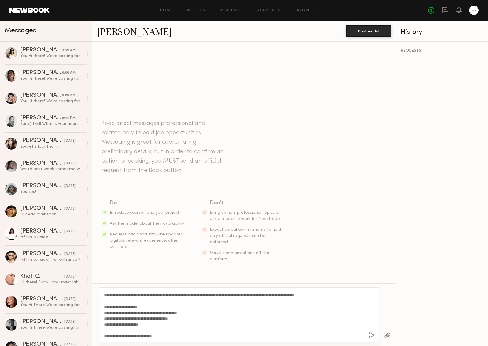
type textarea "**********"
click at [369, 337] on button "button" at bounding box center [371, 335] width 6 height 7
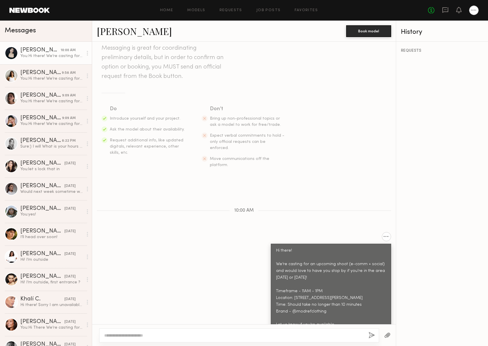
scroll to position [75, 0]
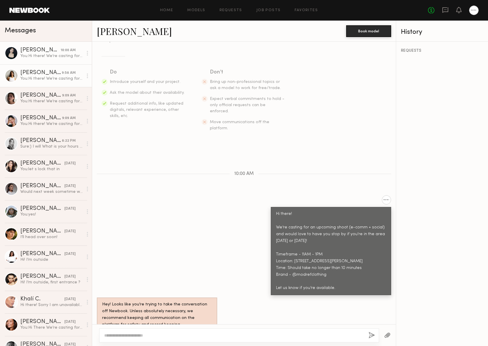
click at [50, 51] on div "Bailey A." at bounding box center [40, 50] width 40 height 6
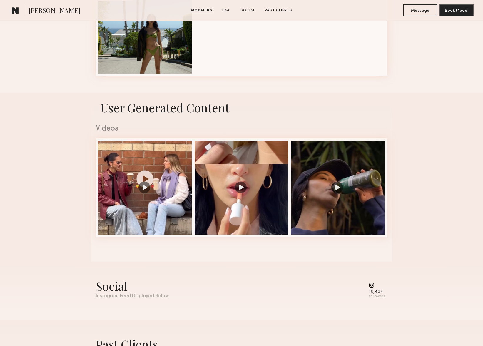
scroll to position [448, 0]
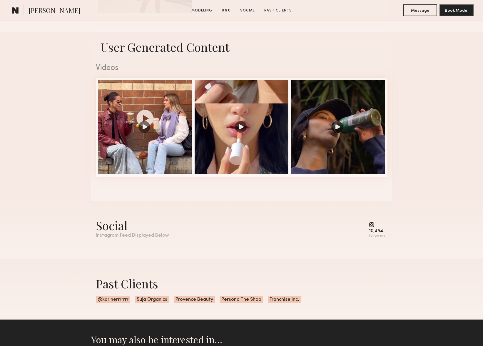
click at [152, 234] on div "Instagram Feed Displayed Below" at bounding box center [132, 235] width 73 height 5
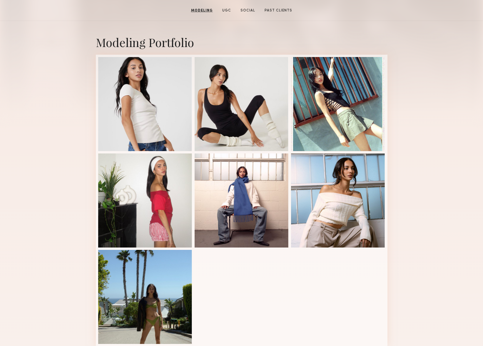
scroll to position [38, 0]
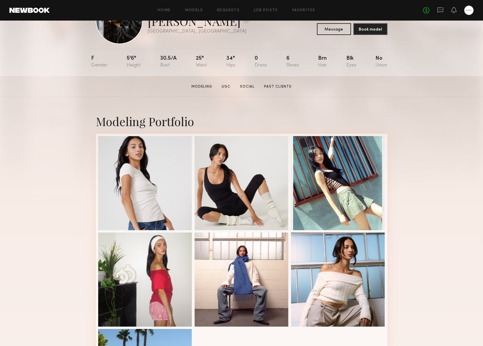
click at [429, 218] on div "Modeling Portfolio" at bounding box center [241, 269] width 483 height 345
click at [140, 271] on div at bounding box center [145, 279] width 94 height 94
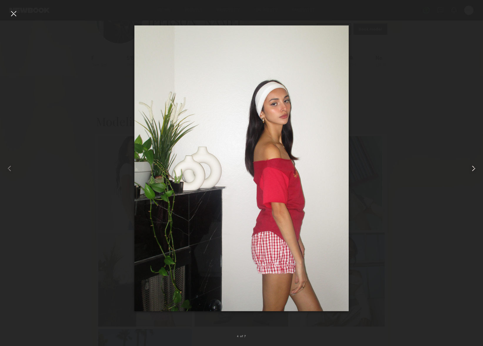
click at [466, 159] on div at bounding box center [473, 168] width 19 height 318
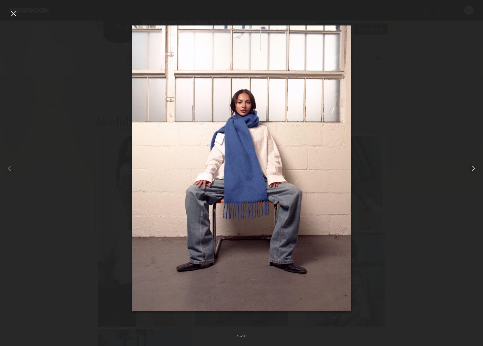
click at [475, 169] on common-icon at bounding box center [473, 168] width 9 height 9
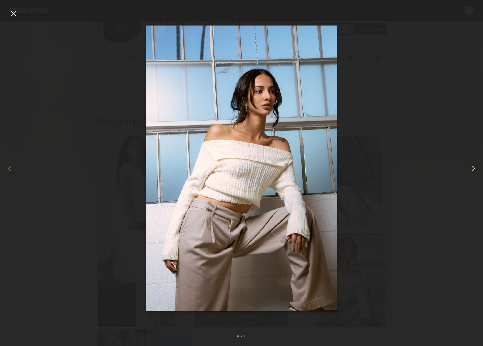
click at [474, 169] on common-icon at bounding box center [473, 168] width 9 height 9
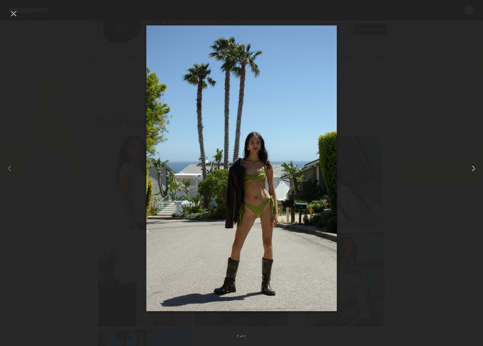
click at [474, 169] on common-icon at bounding box center [473, 168] width 9 height 9
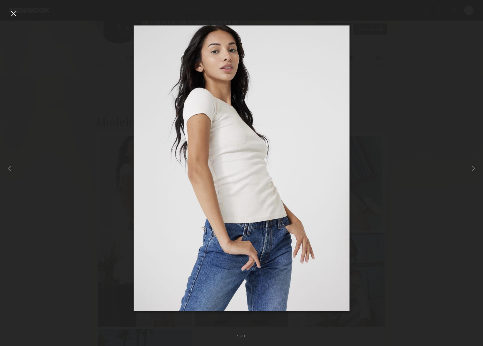
click at [400, 196] on div at bounding box center [241, 168] width 483 height 318
click at [11, 14] on div at bounding box center [13, 13] width 9 height 9
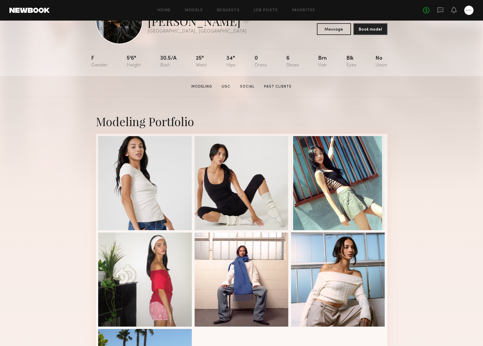
click at [57, 99] on div "Modeling Portfolio" at bounding box center [241, 269] width 483 height 345
drag, startPoint x: 381, startPoint y: 116, endPoint x: 274, endPoint y: 11, distance: 149.8
click at [381, 116] on div "Modeling Portfolio" at bounding box center [242, 122] width 292 height 16
click at [451, 115] on div "Modeling Portfolio" at bounding box center [241, 269] width 483 height 345
